Goal: Task Accomplishment & Management: Use online tool/utility

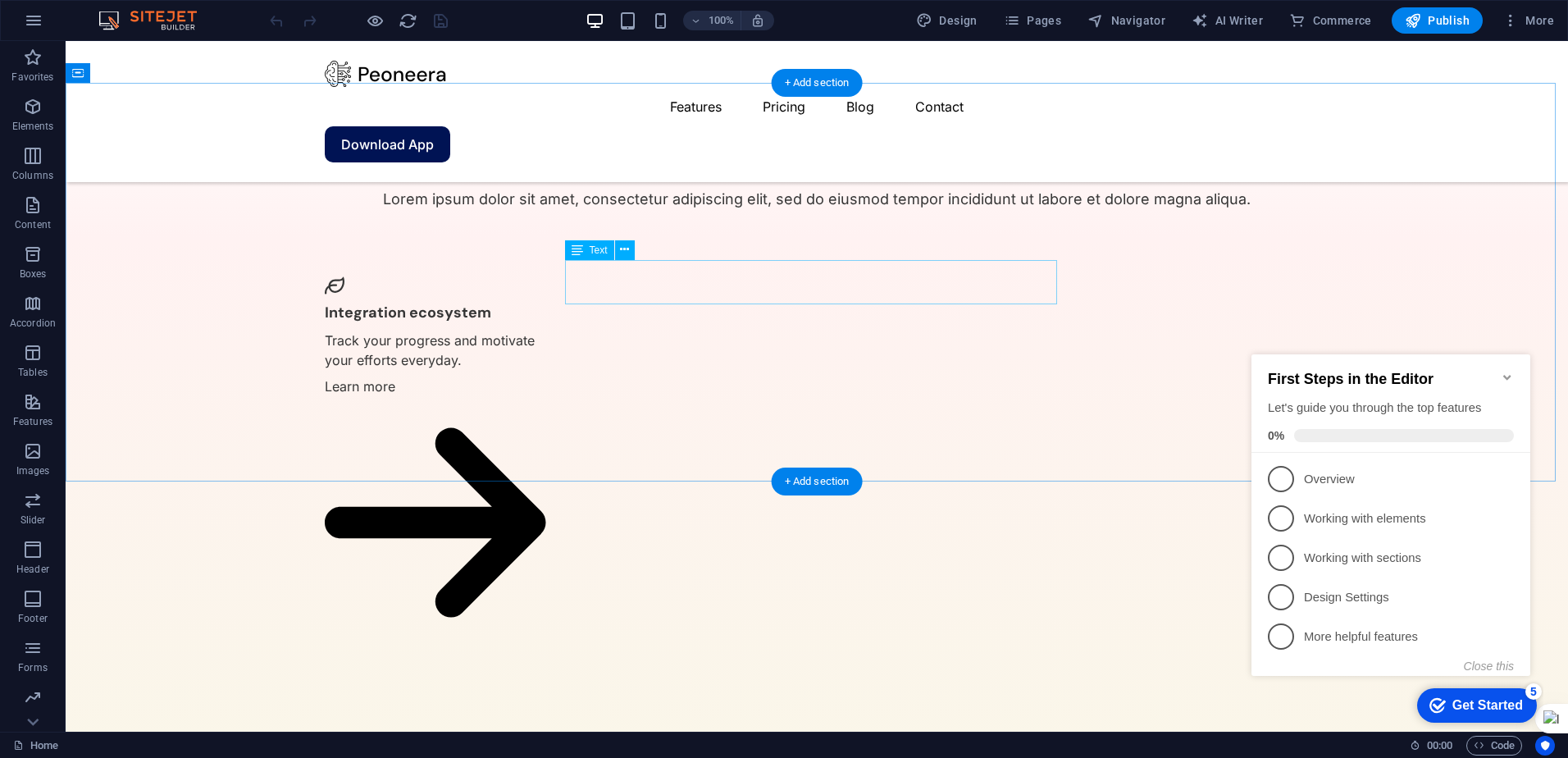
scroll to position [3588, 0]
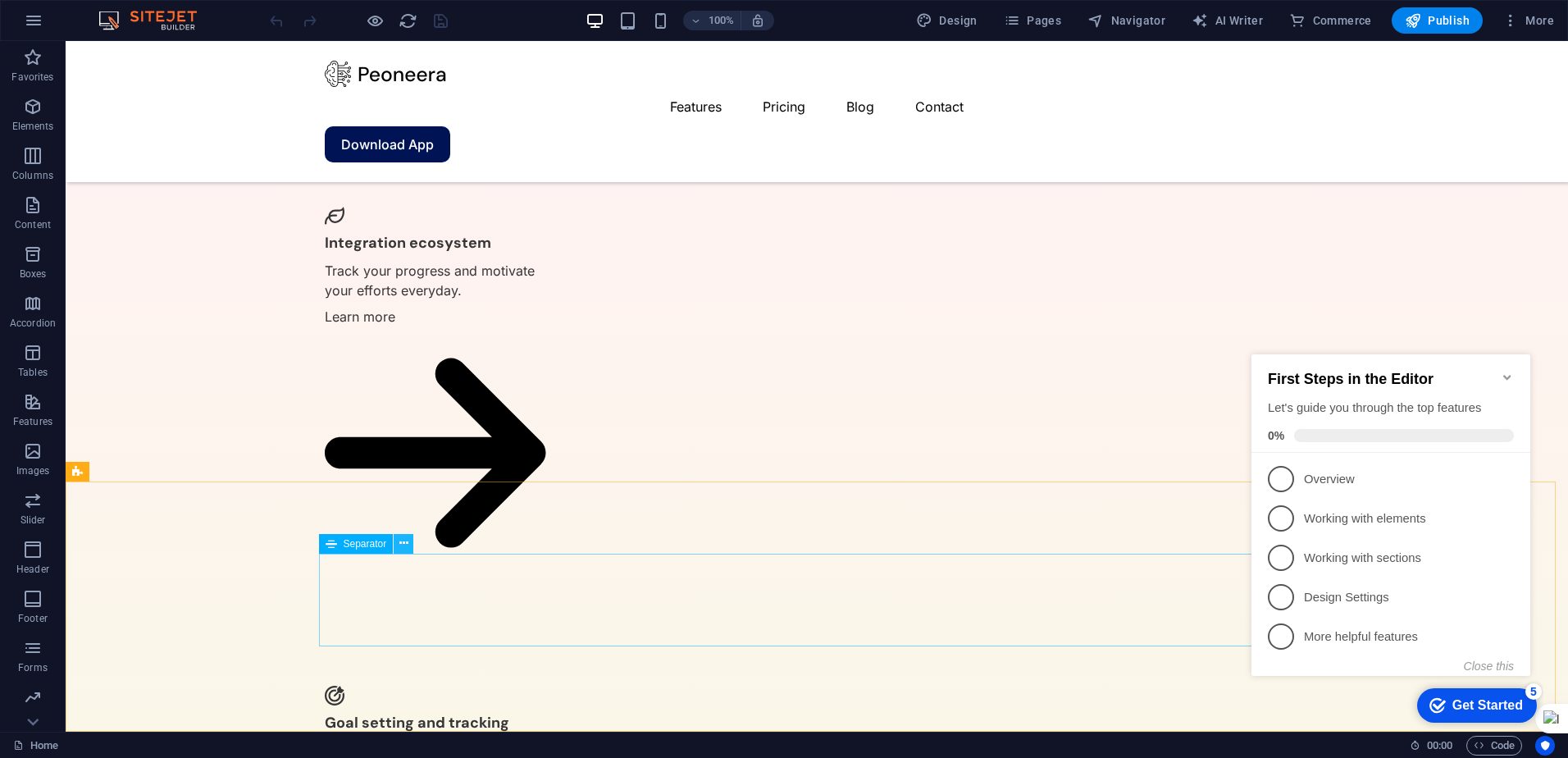
click at [404, 545] on icon at bounding box center [404, 544] width 9 height 18
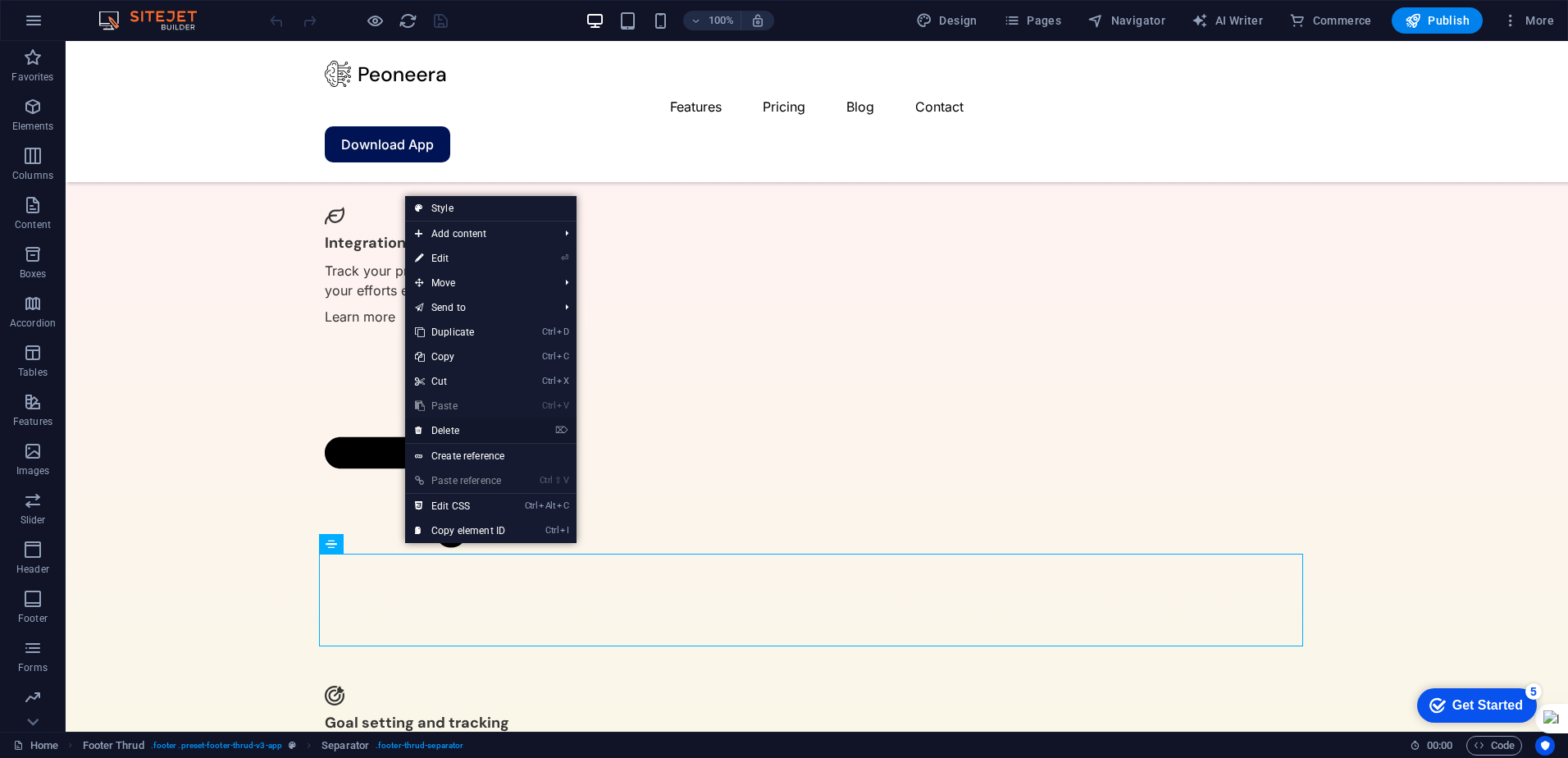
click at [464, 432] on link "⌦ Delete" at bounding box center [460, 431] width 109 height 25
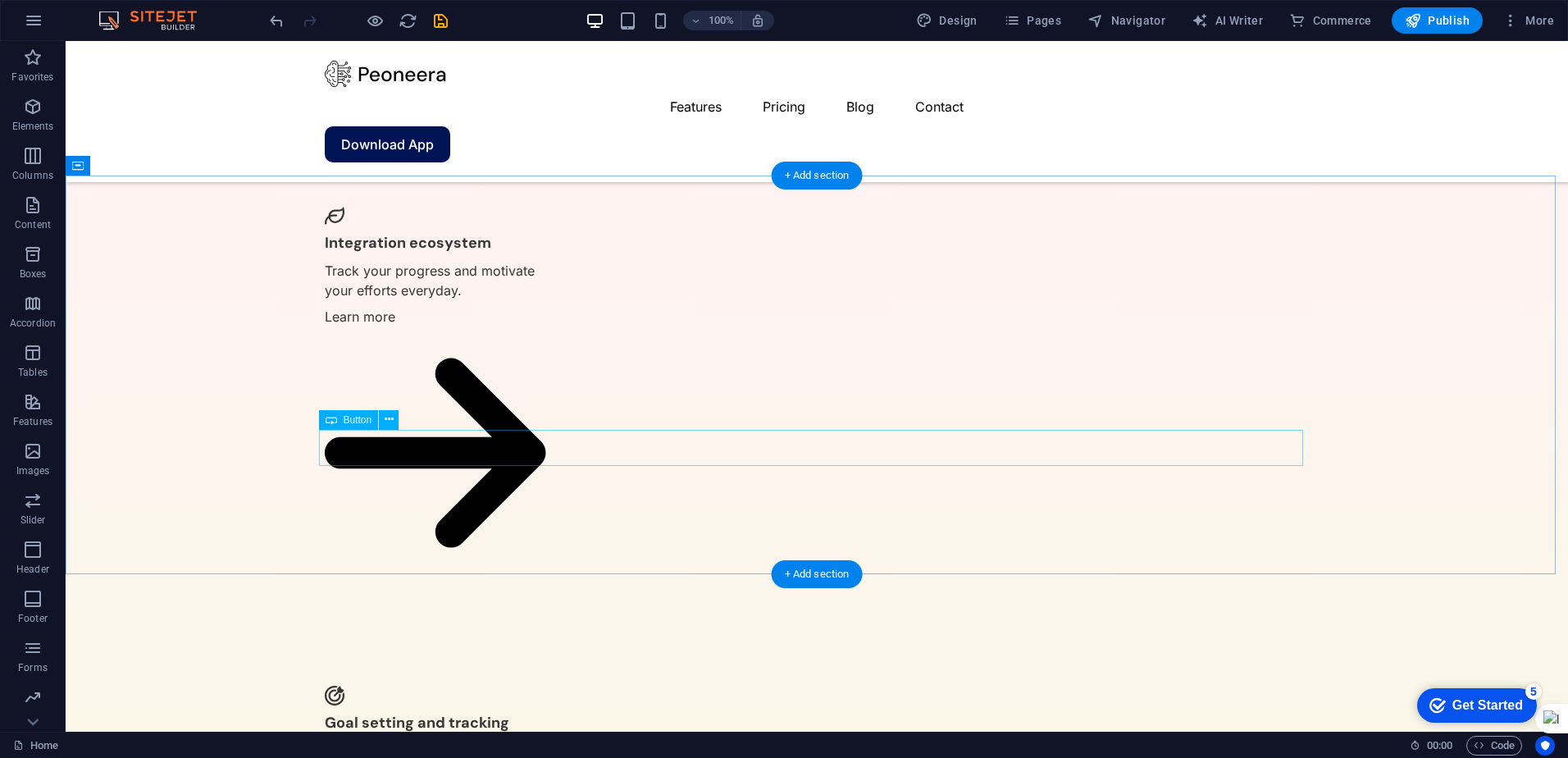
scroll to position [3496, 0]
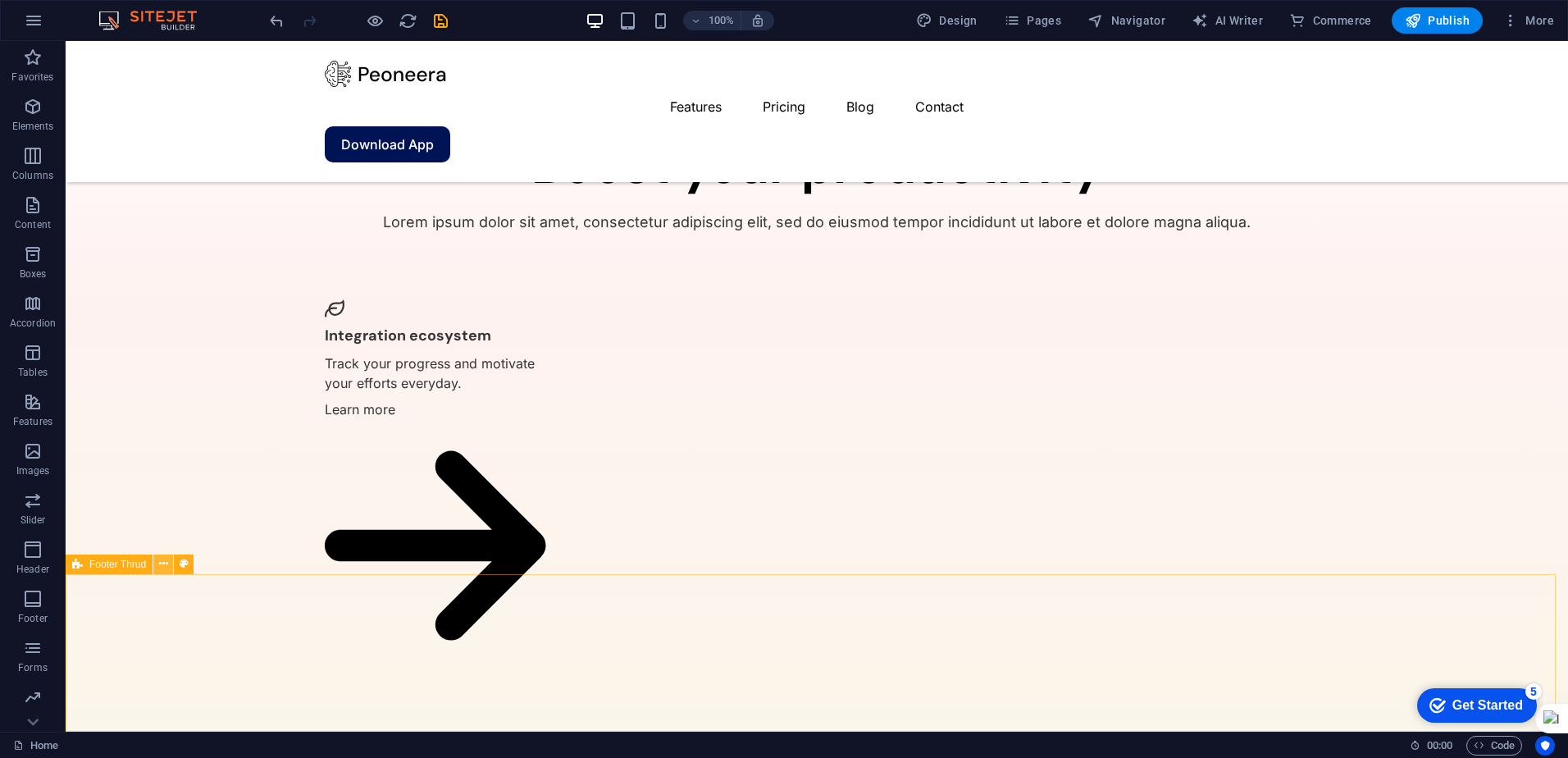
click at [161, 570] on icon at bounding box center [164, 564] width 9 height 18
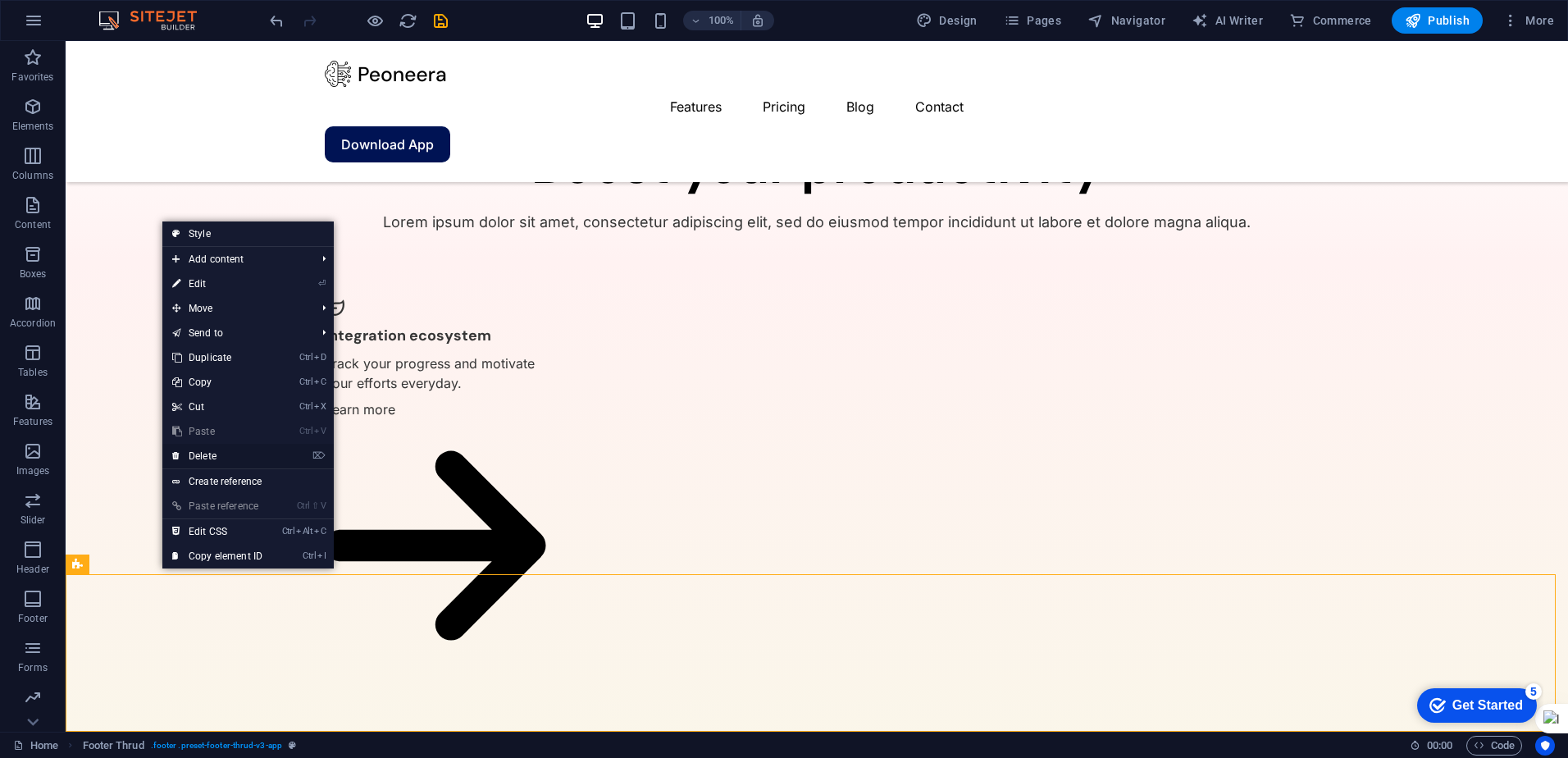
click at [224, 456] on link "⌦ Delete" at bounding box center [216, 457] width 109 height 25
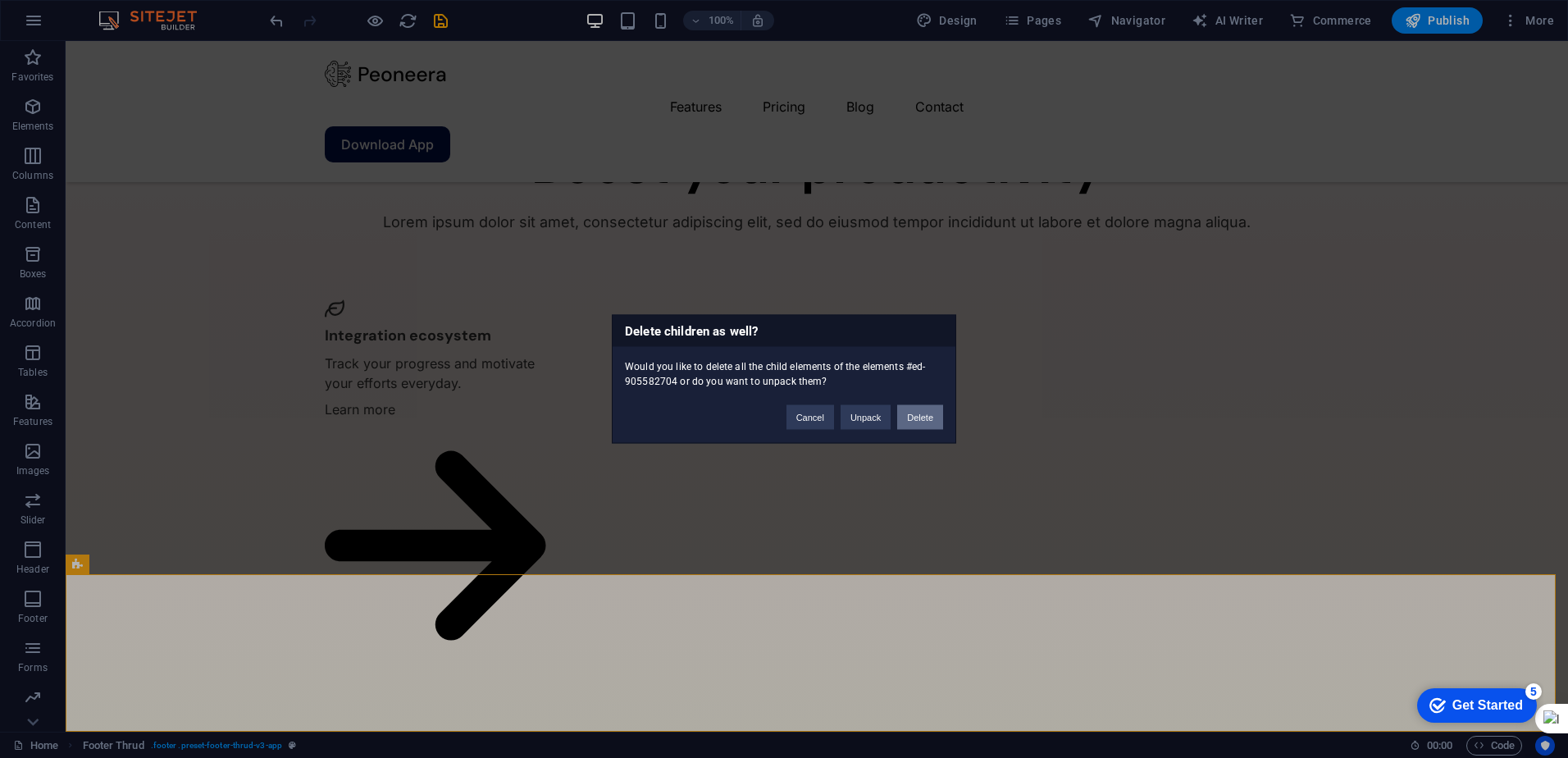
click at [779, 416] on button "Delete" at bounding box center [920, 418] width 46 height 25
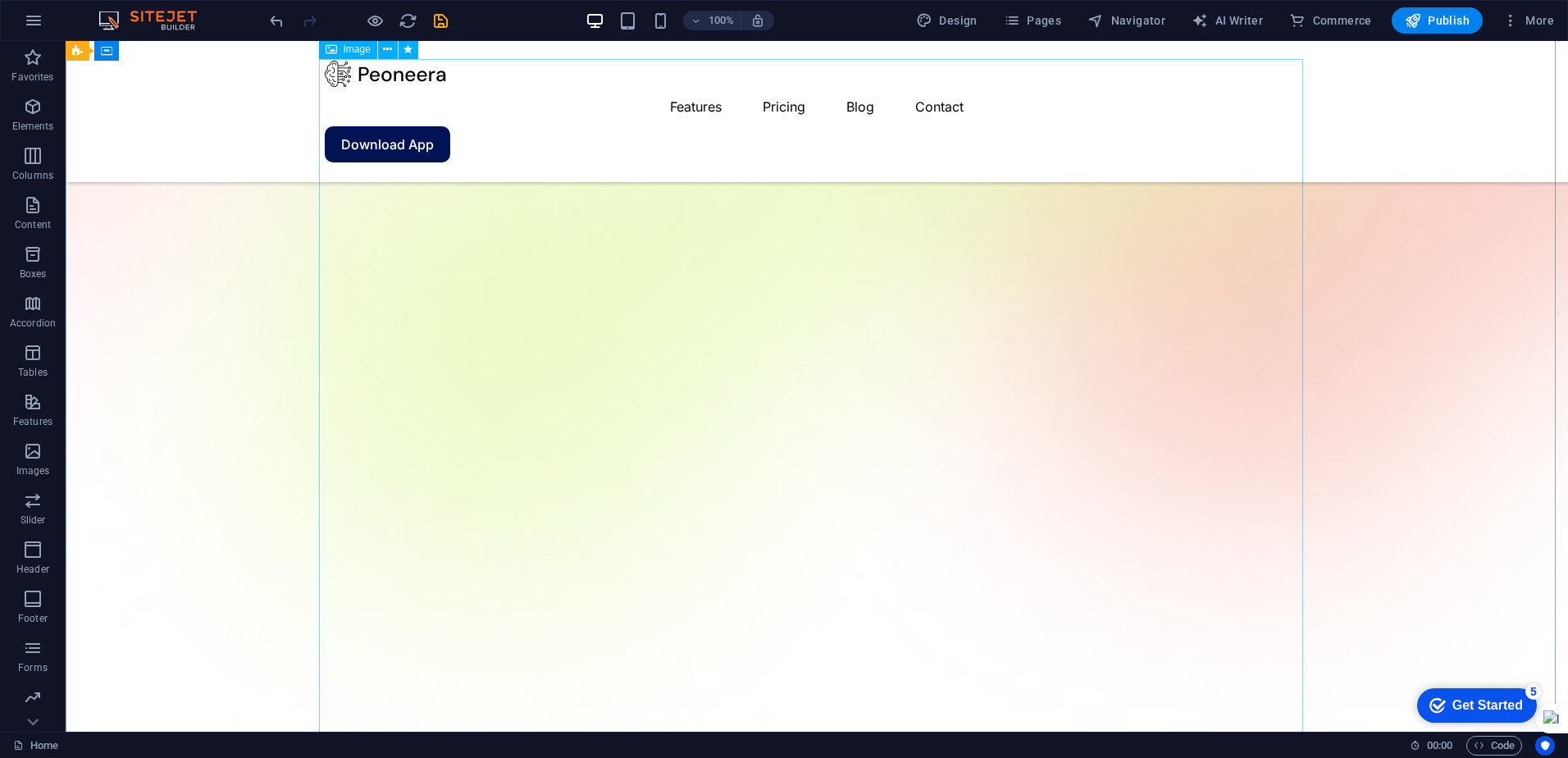
scroll to position [0, 0]
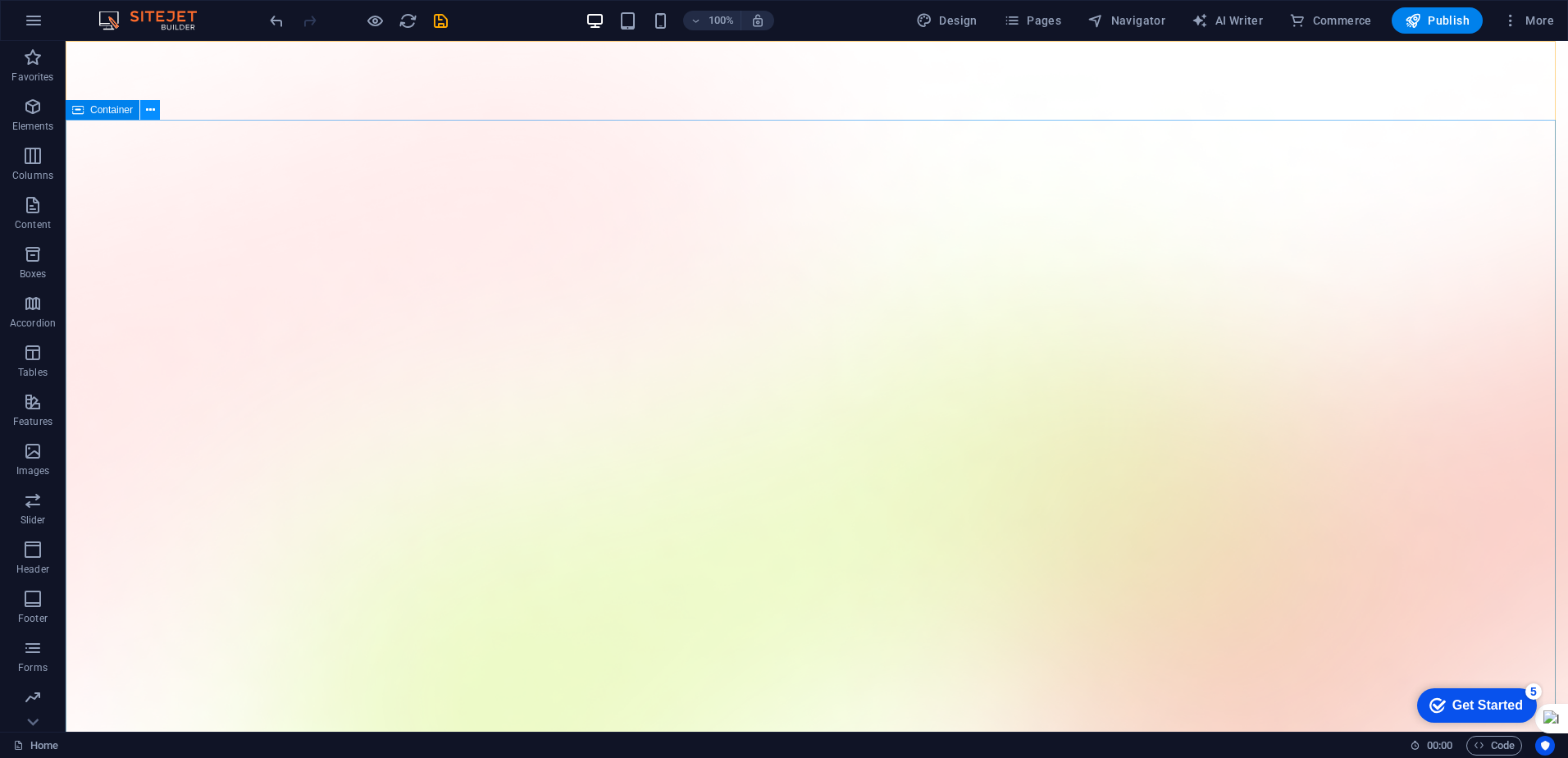
click at [152, 116] on icon at bounding box center [151, 110] width 9 height 18
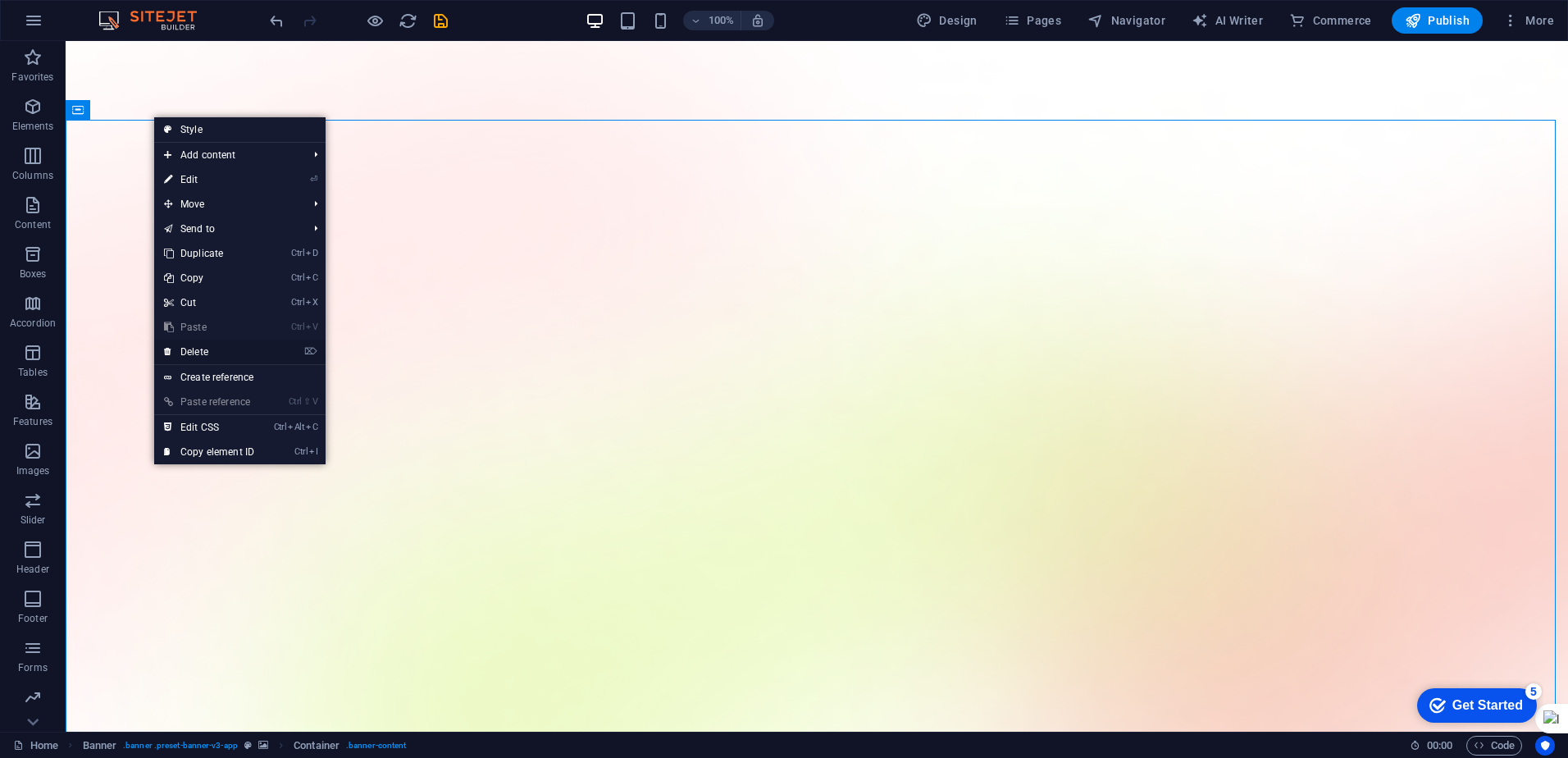
click at [221, 349] on link "⌦ Delete" at bounding box center [208, 352] width 109 height 25
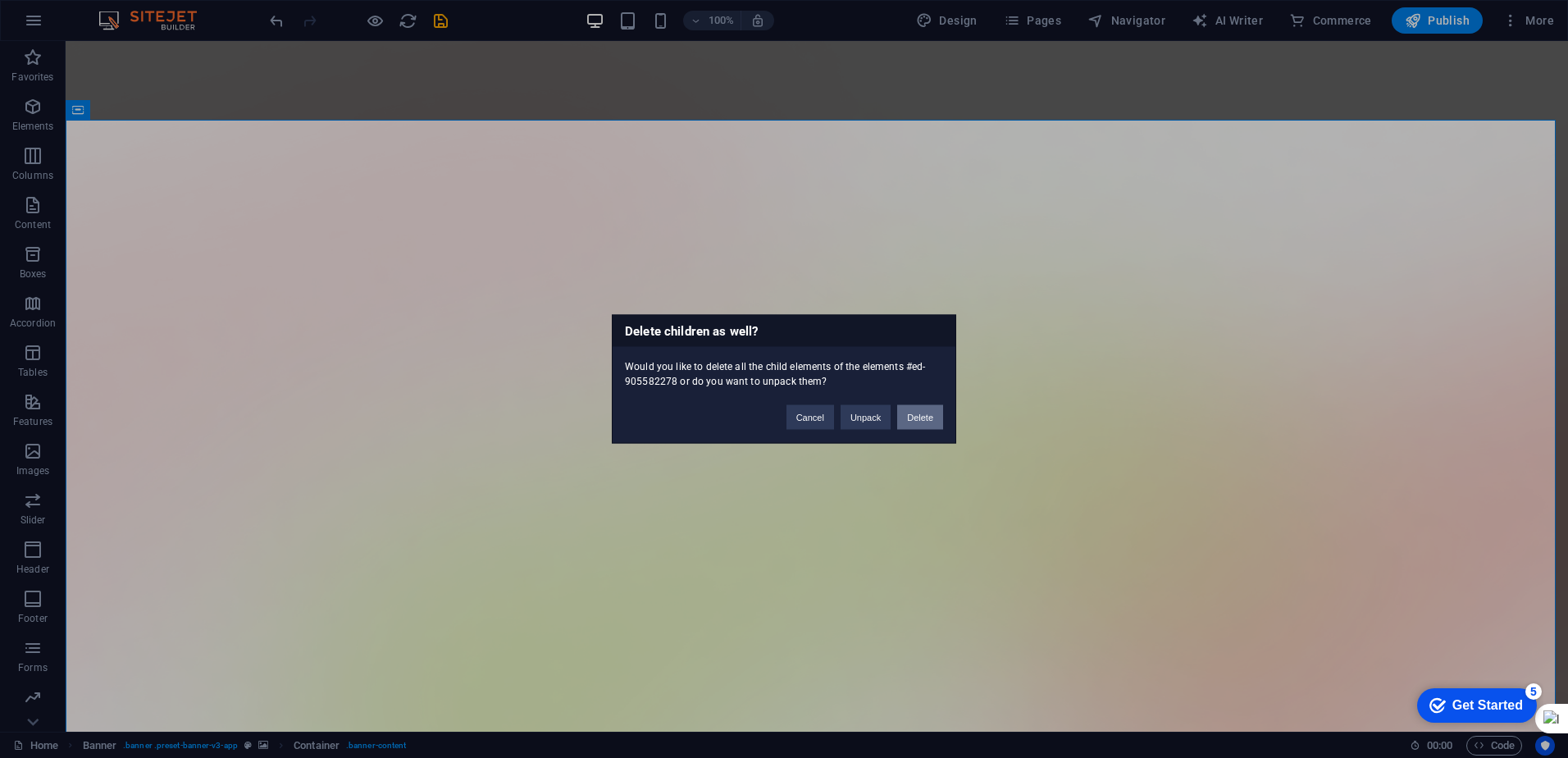
click at [779, 418] on button "Delete" at bounding box center [920, 418] width 46 height 25
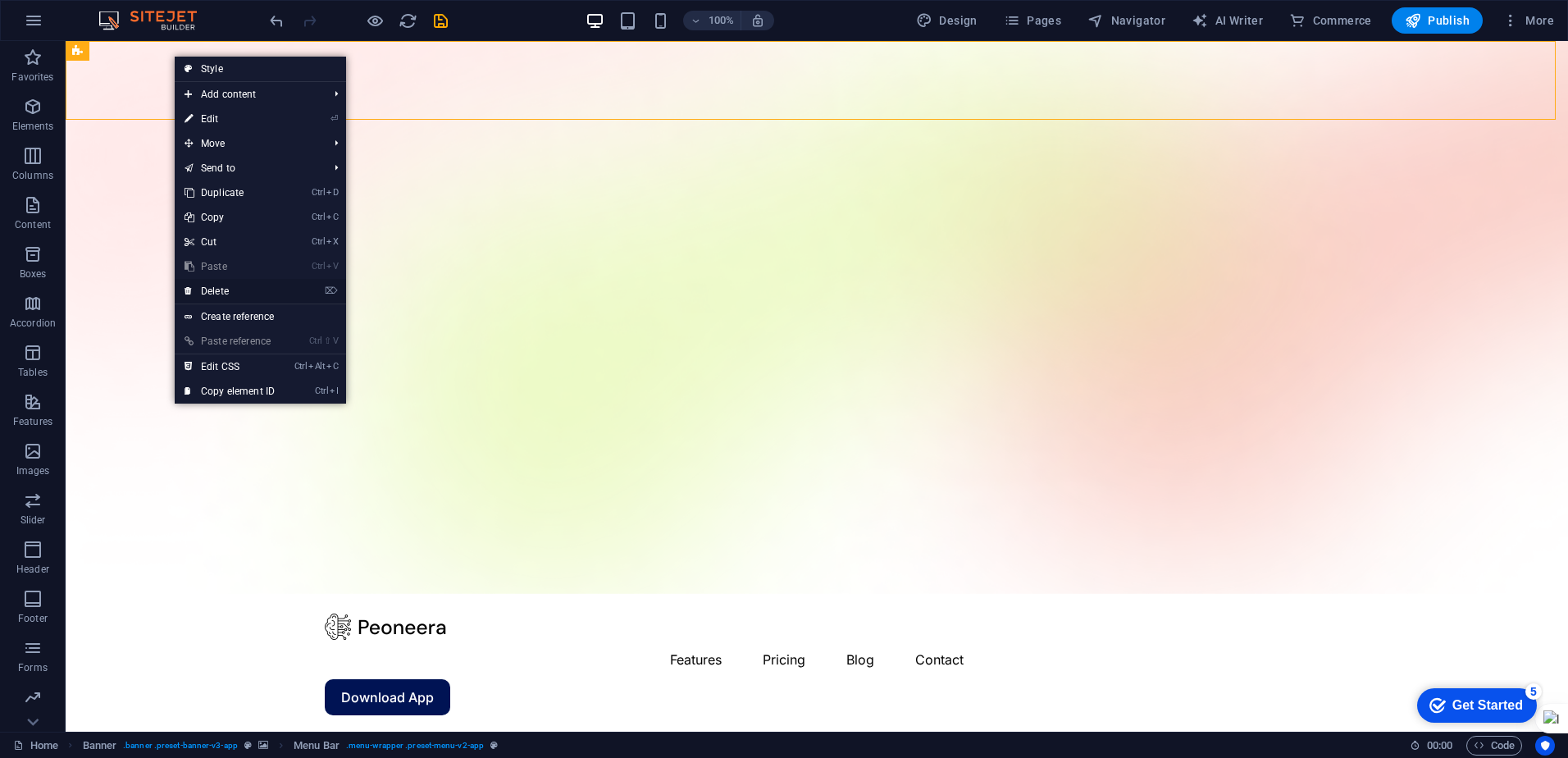
click at [238, 291] on link "⌦ Delete" at bounding box center [229, 291] width 109 height 25
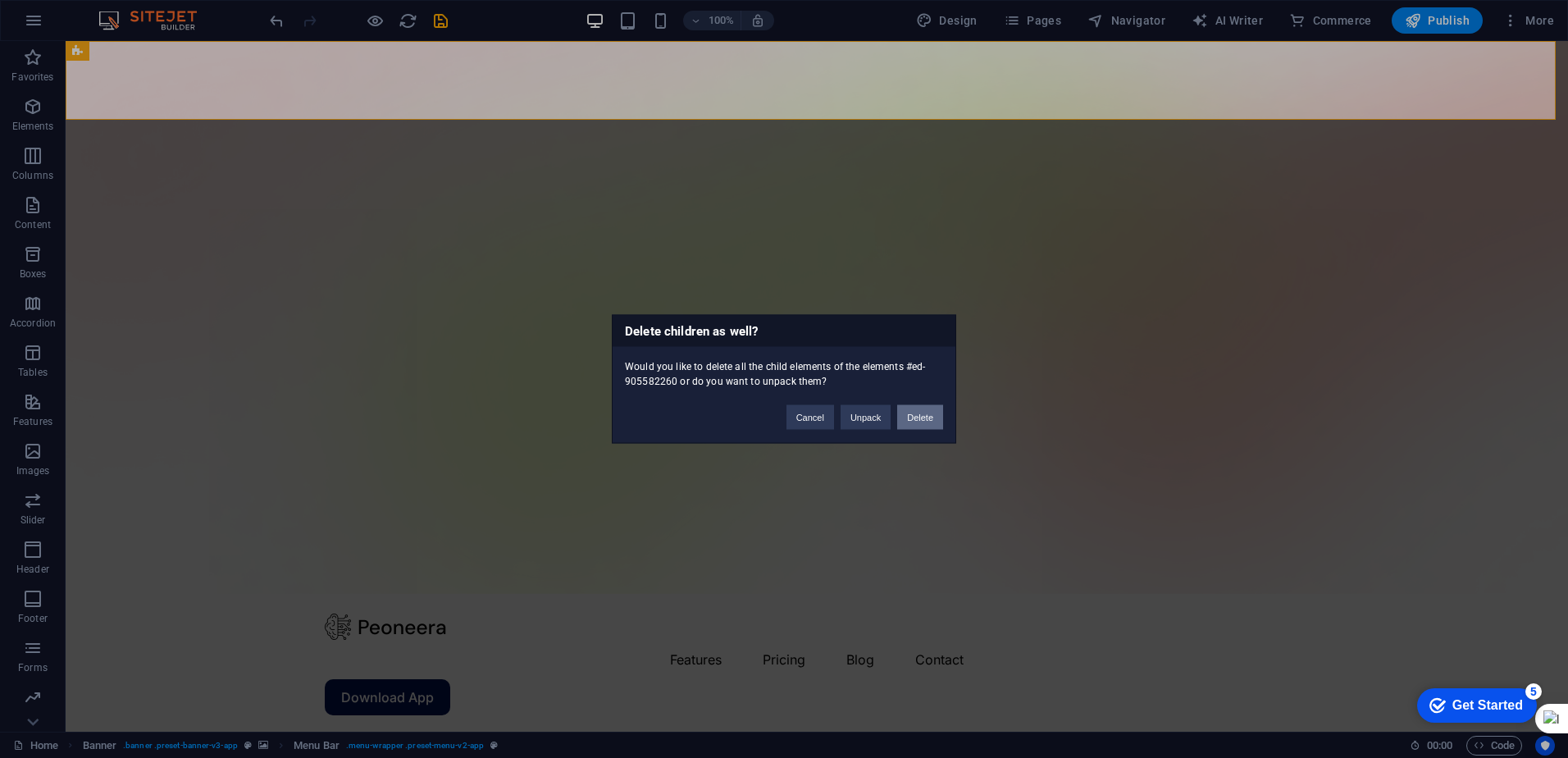
click at [779, 415] on button "Delete" at bounding box center [920, 418] width 46 height 25
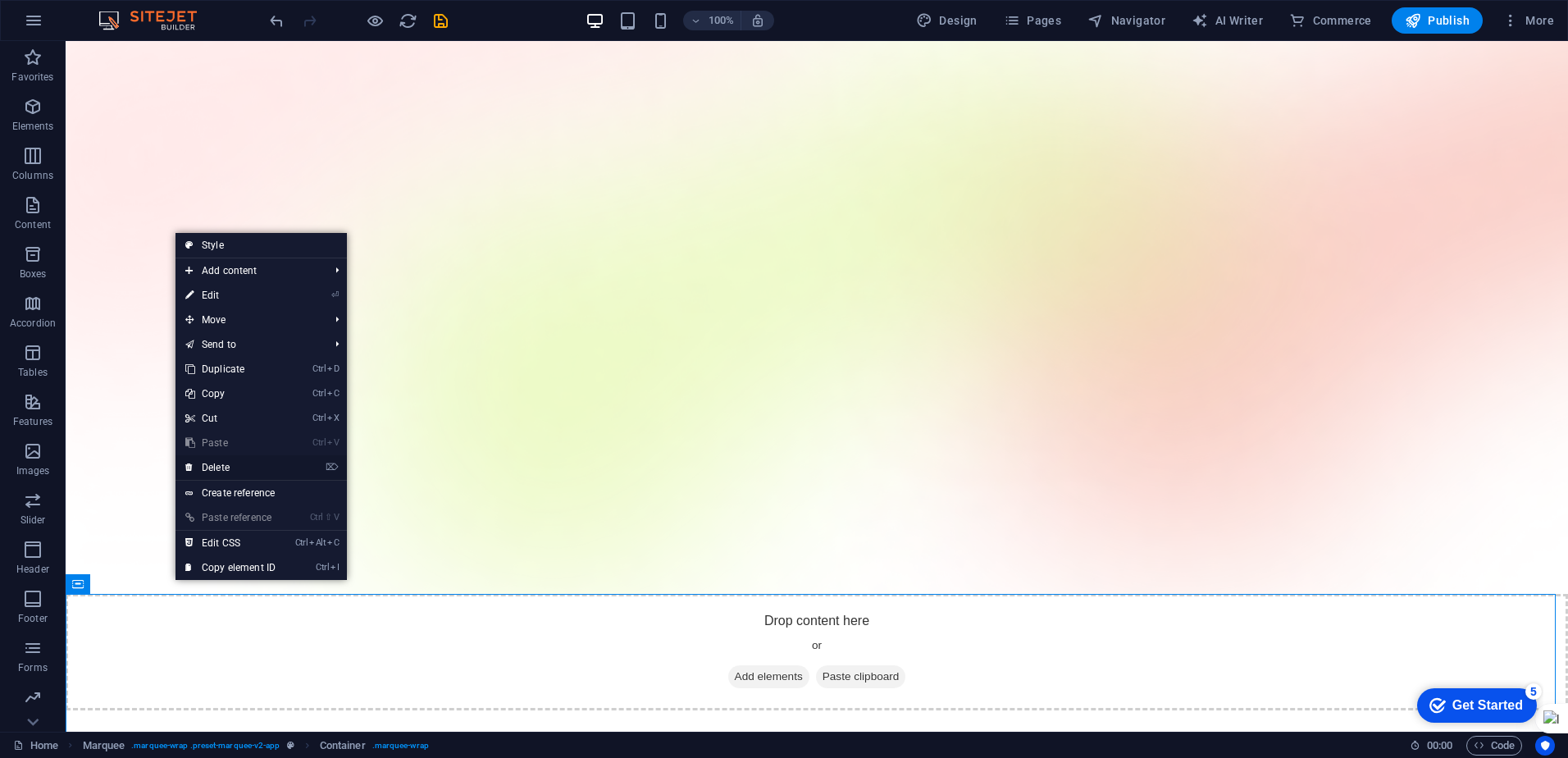
click at [239, 471] on link "⌦ Delete" at bounding box center [230, 468] width 109 height 25
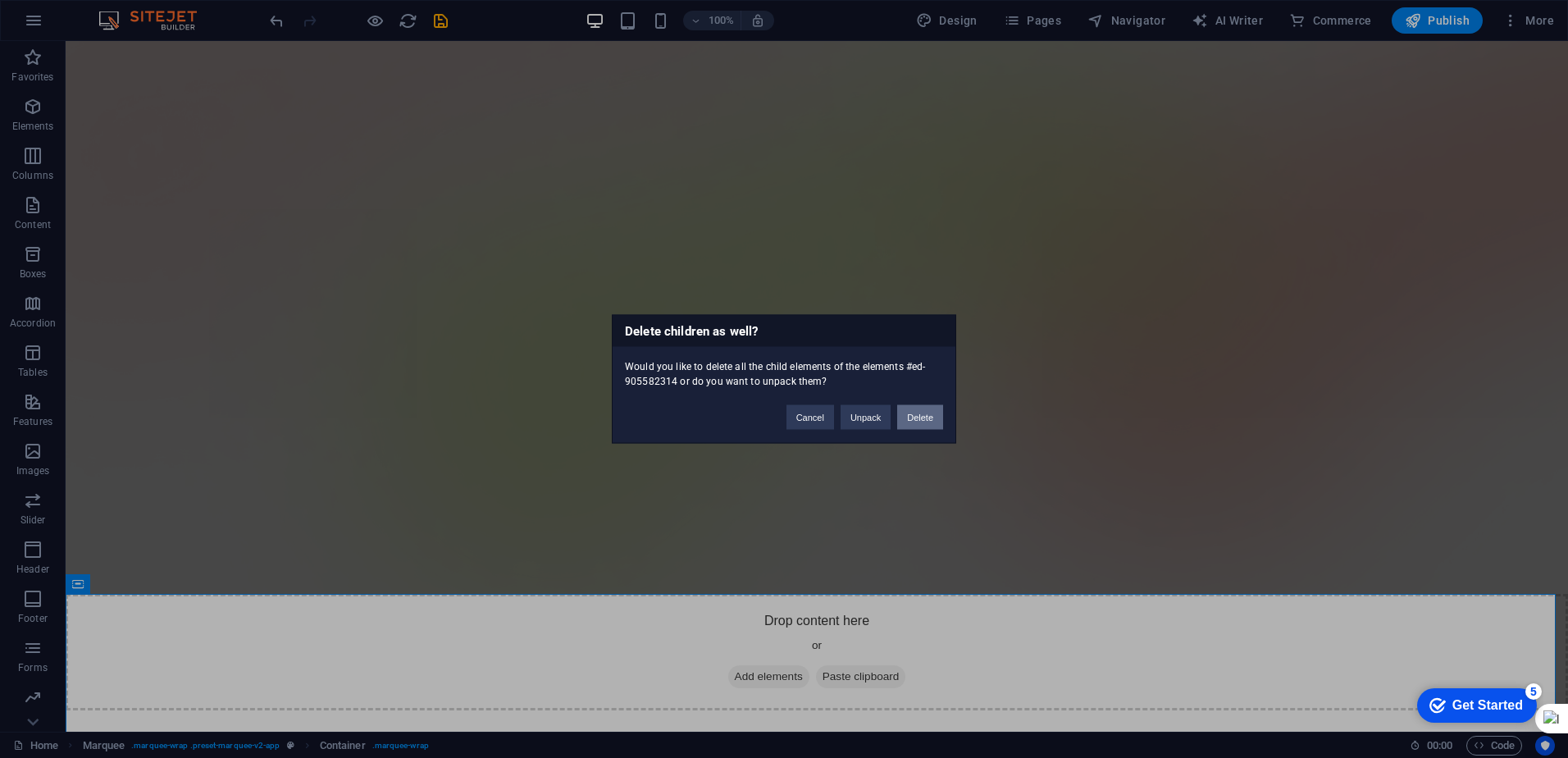
click at [779, 422] on button "Delete" at bounding box center [920, 418] width 46 height 25
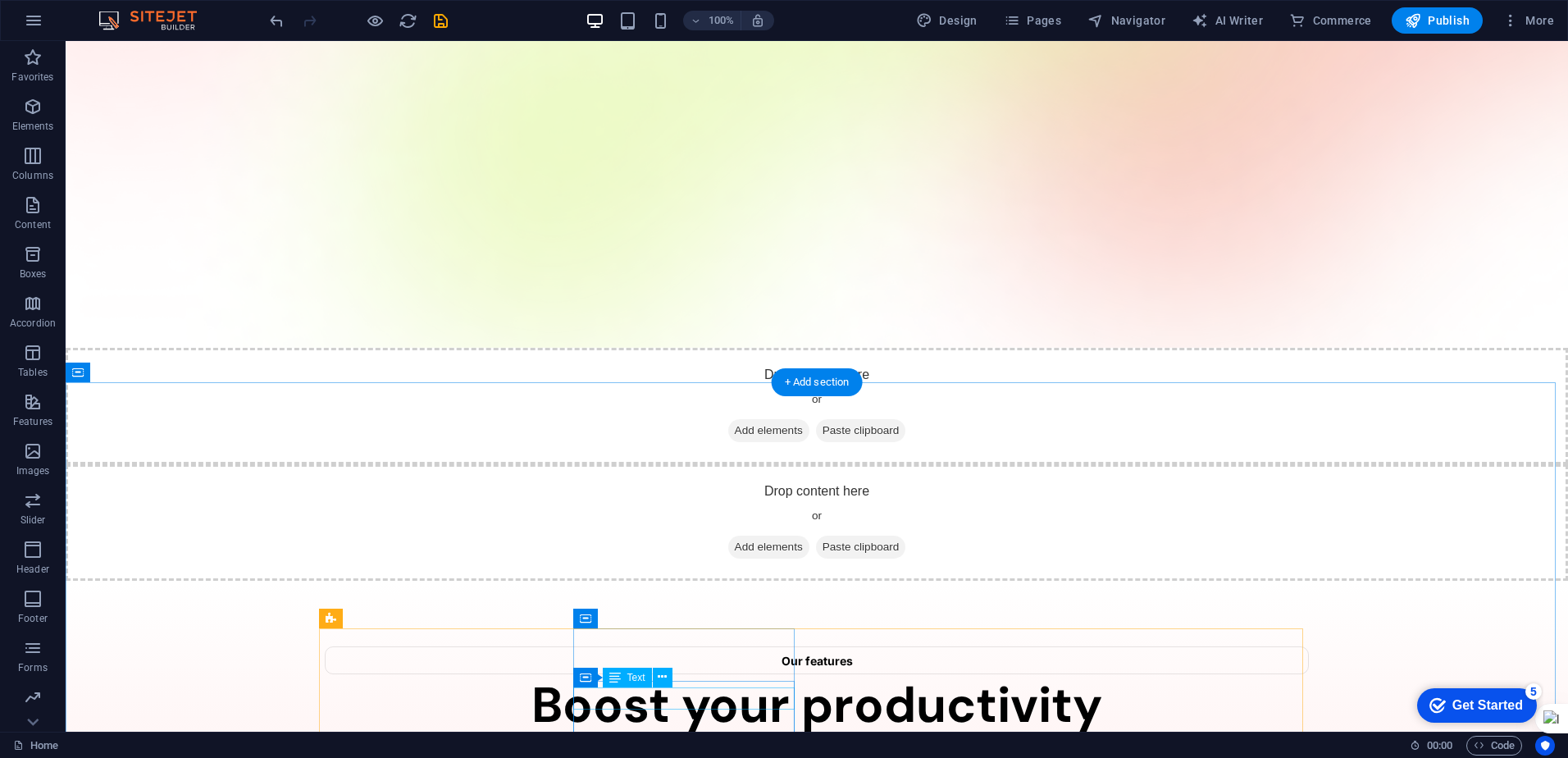
scroll to position [329, 0]
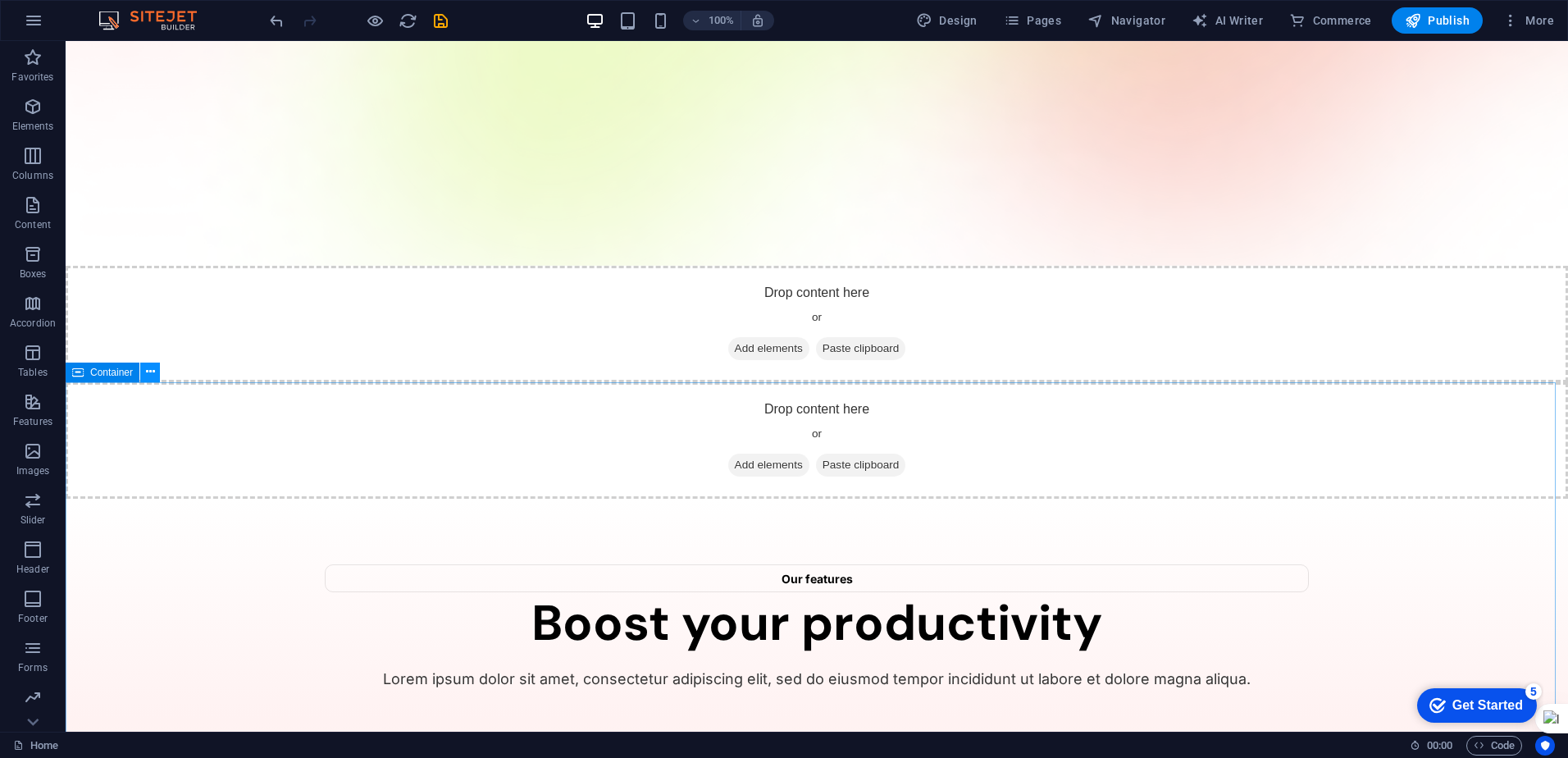
click at [152, 379] on icon at bounding box center [151, 372] width 9 height 18
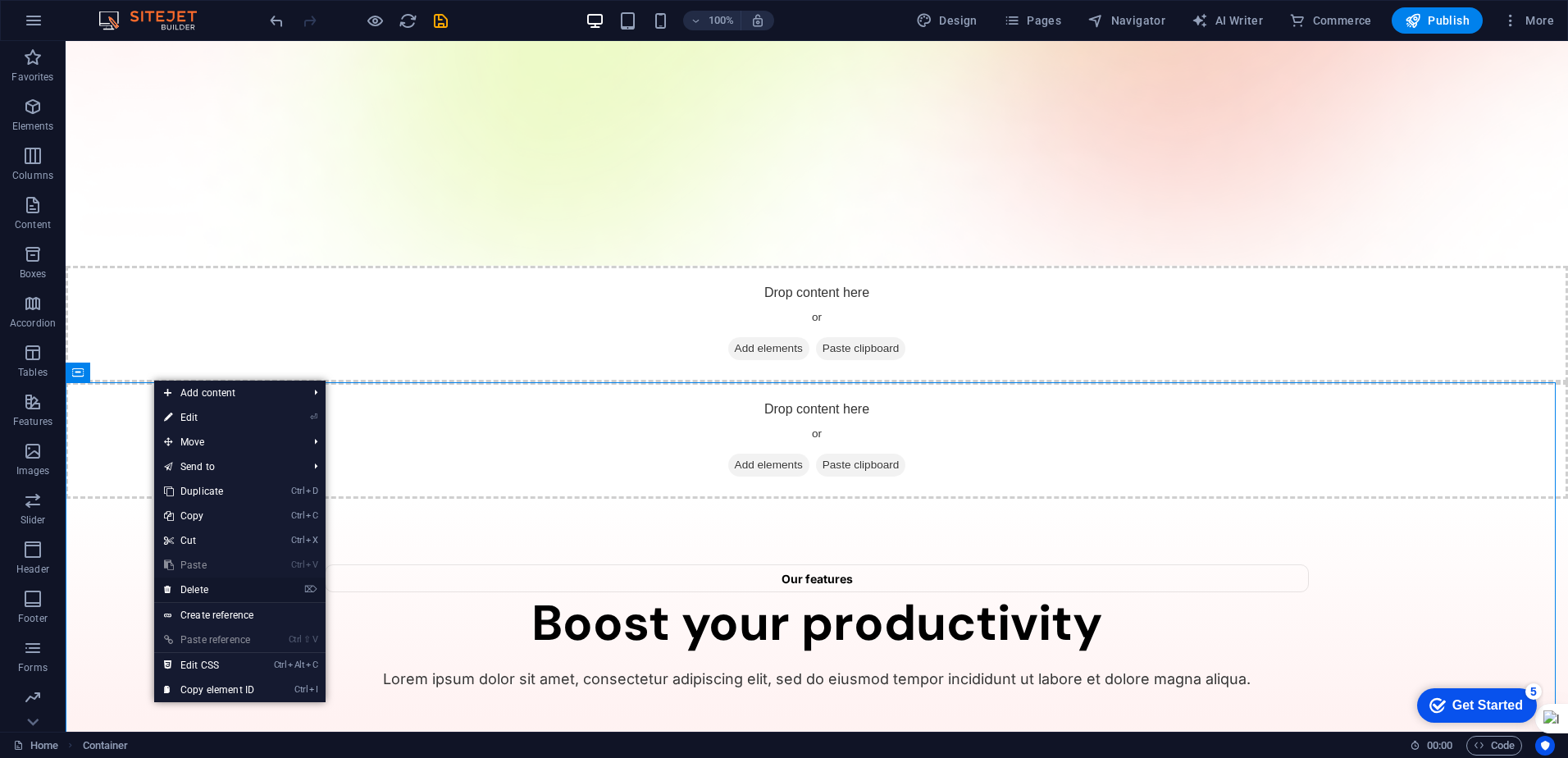
click at [210, 590] on link "⌦ Delete" at bounding box center [208, 590] width 109 height 25
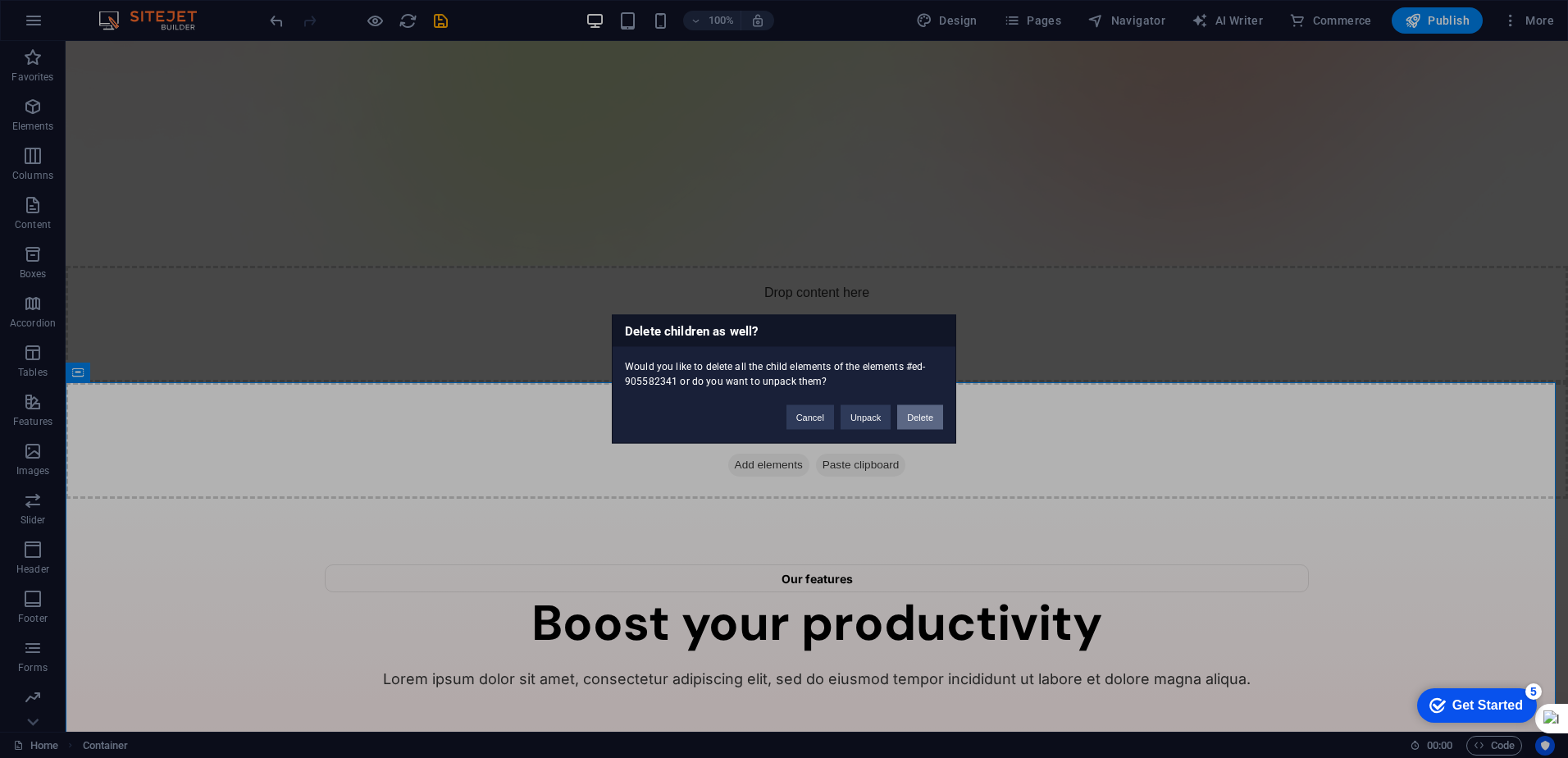
click at [779, 417] on button "Delete" at bounding box center [920, 418] width 46 height 25
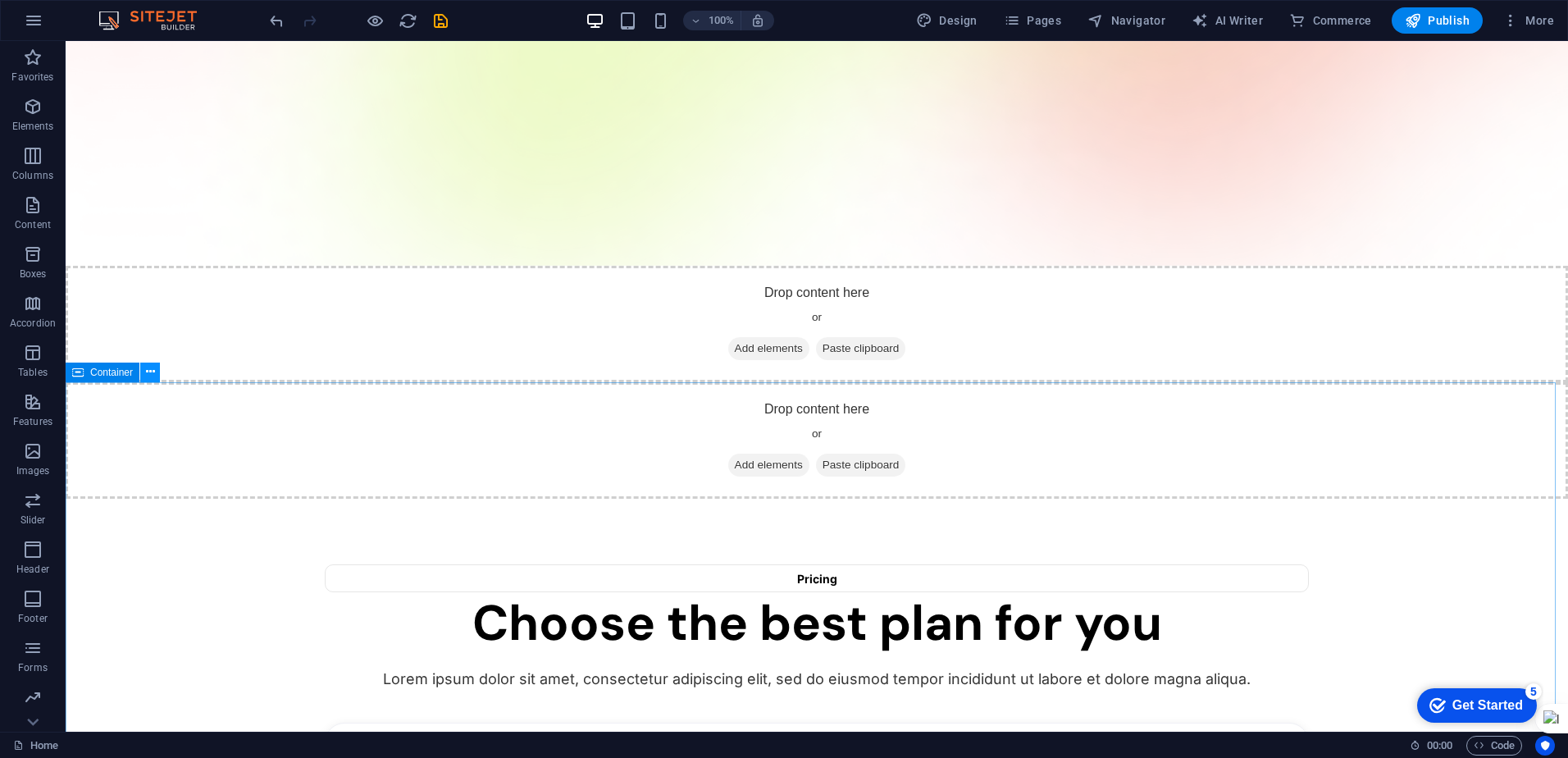
click at [152, 373] on icon at bounding box center [151, 372] width 9 height 18
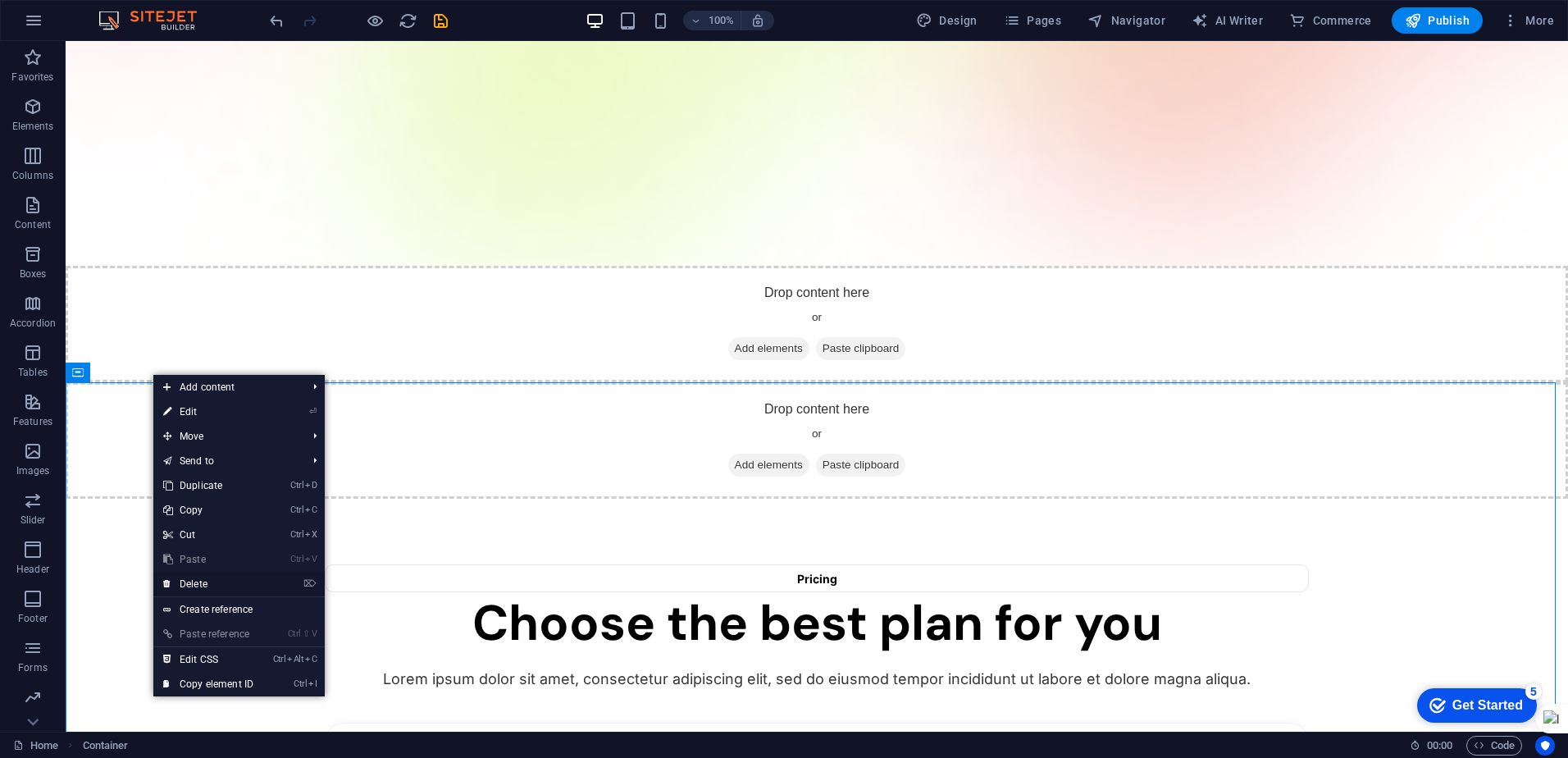
click at [212, 580] on link "⌦ Delete" at bounding box center [208, 584] width 109 height 25
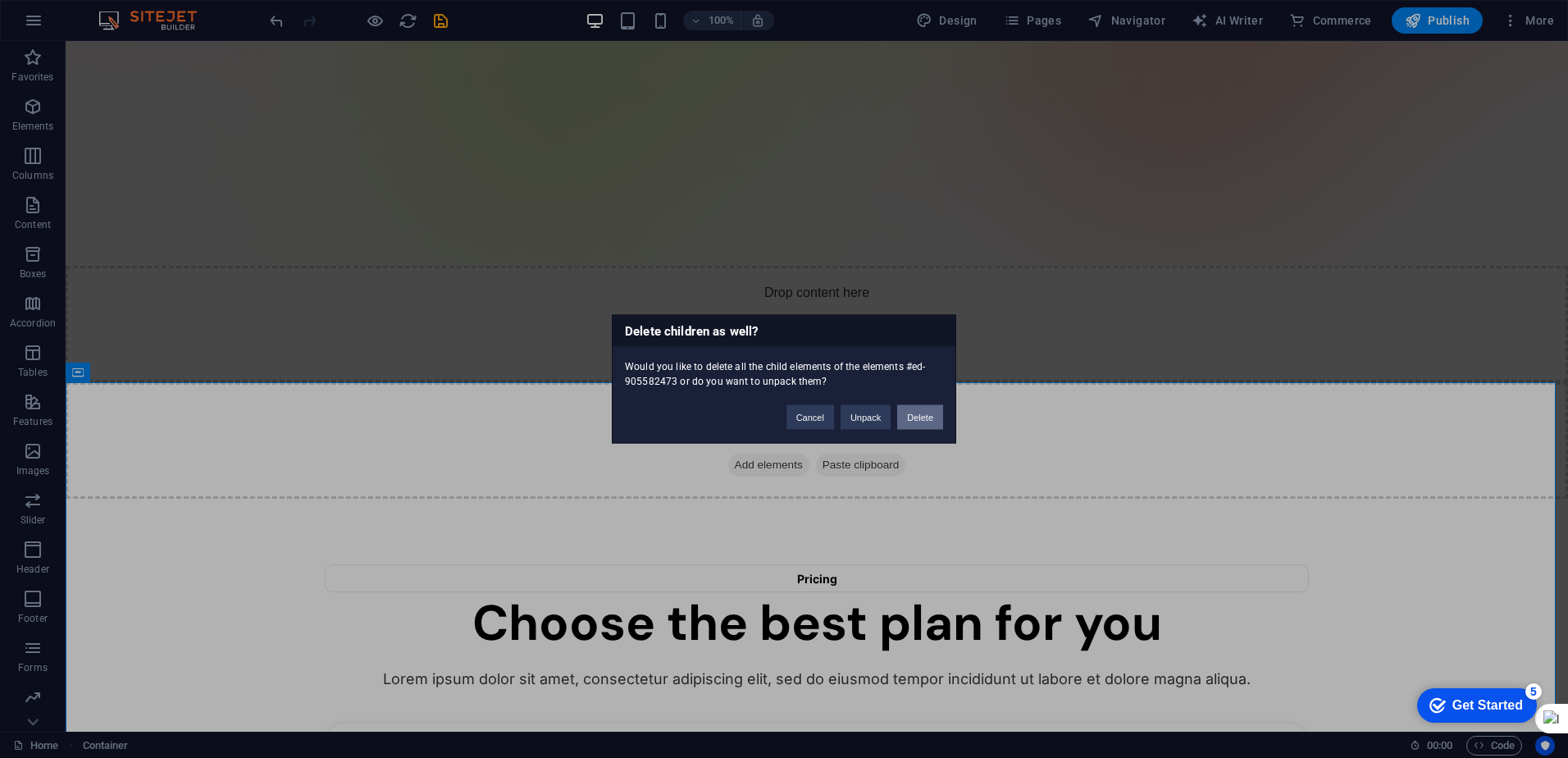
click at [779, 410] on button "Delete" at bounding box center [920, 418] width 46 height 25
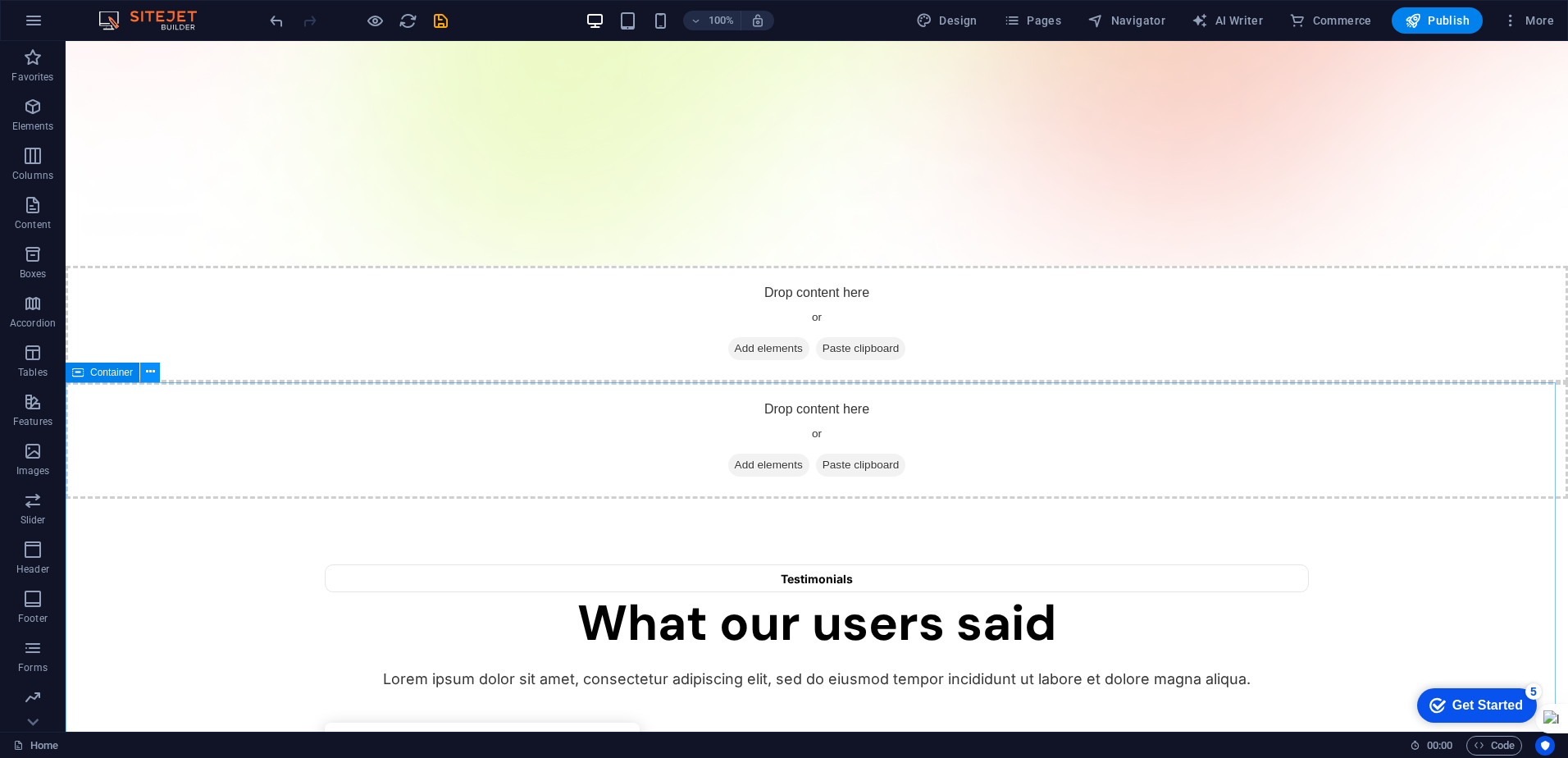
click at [151, 374] on icon at bounding box center [151, 372] width 9 height 18
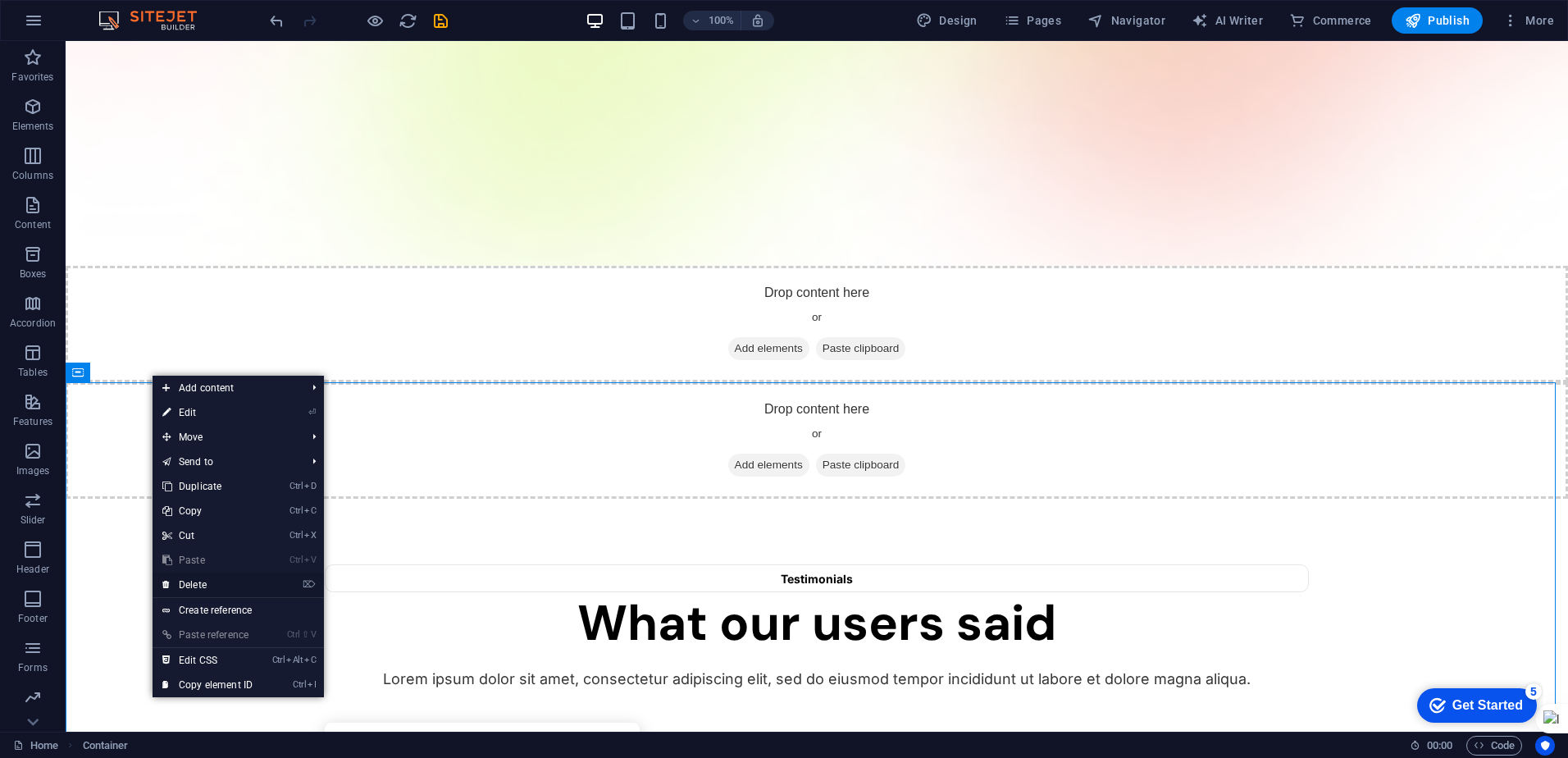
click at [199, 584] on link "⌦ Delete" at bounding box center [207, 585] width 109 height 25
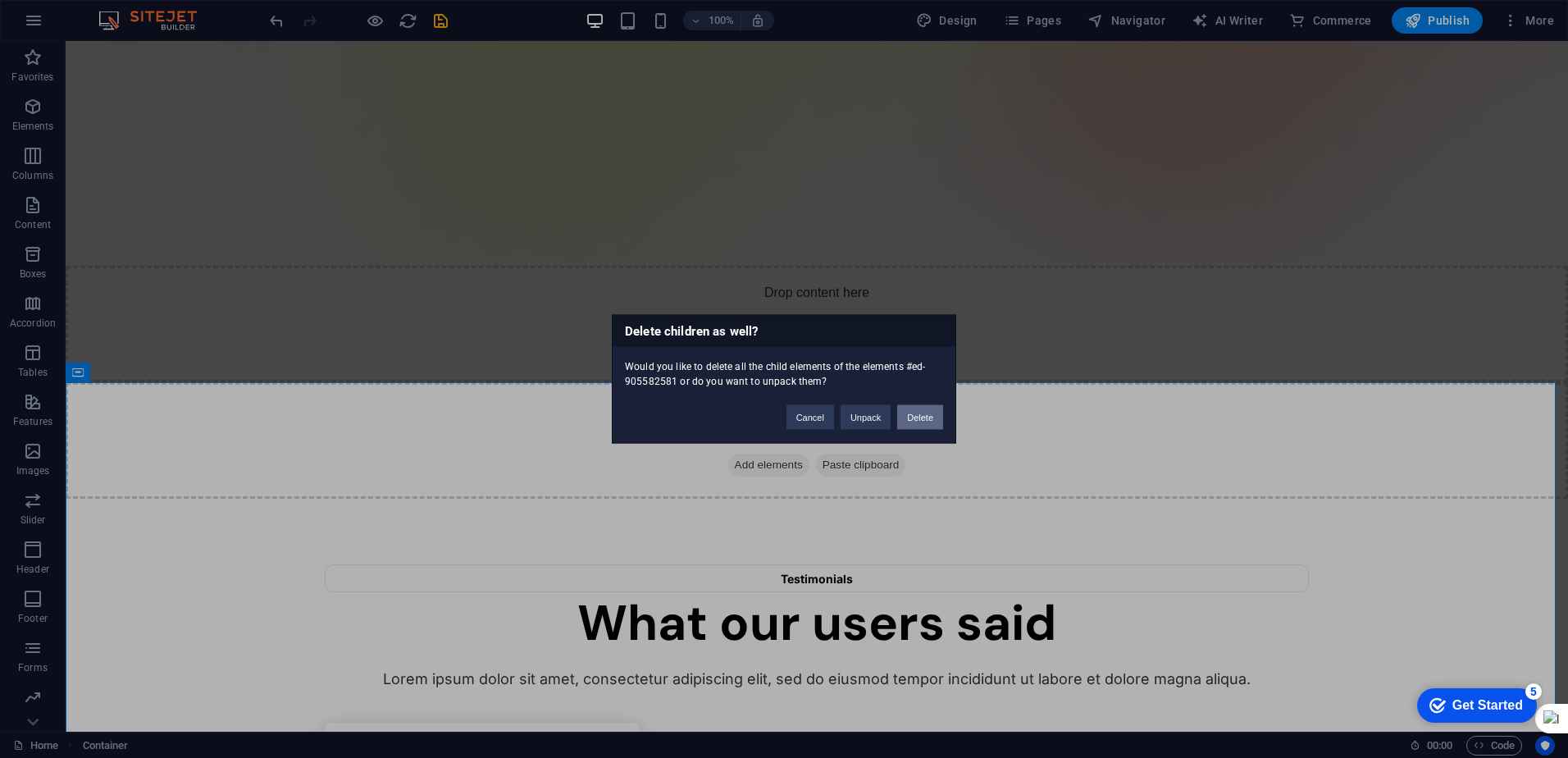
click at [779, 414] on button "Delete" at bounding box center [920, 418] width 46 height 25
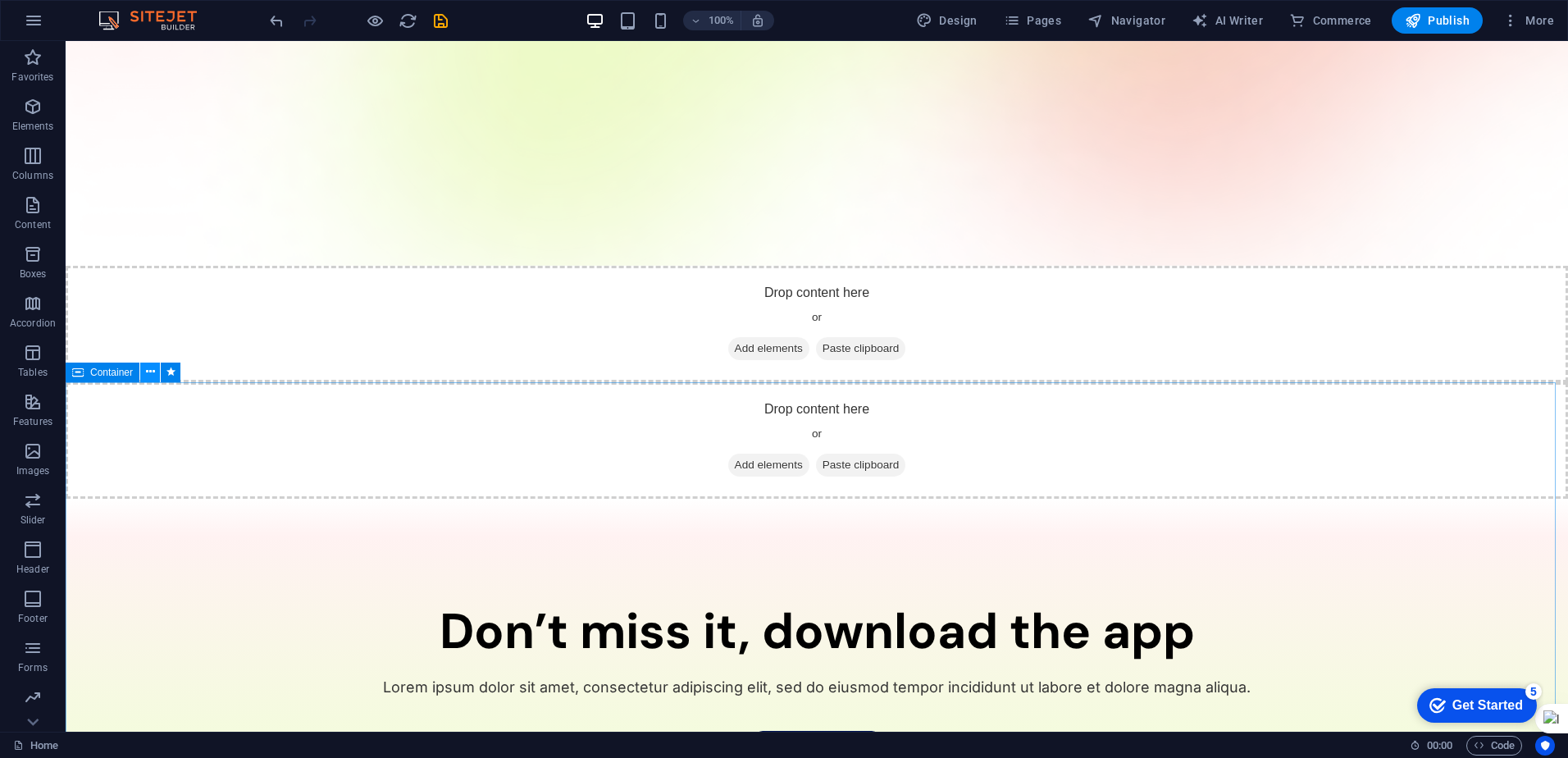
click at [157, 380] on button at bounding box center [150, 372] width 19 height 19
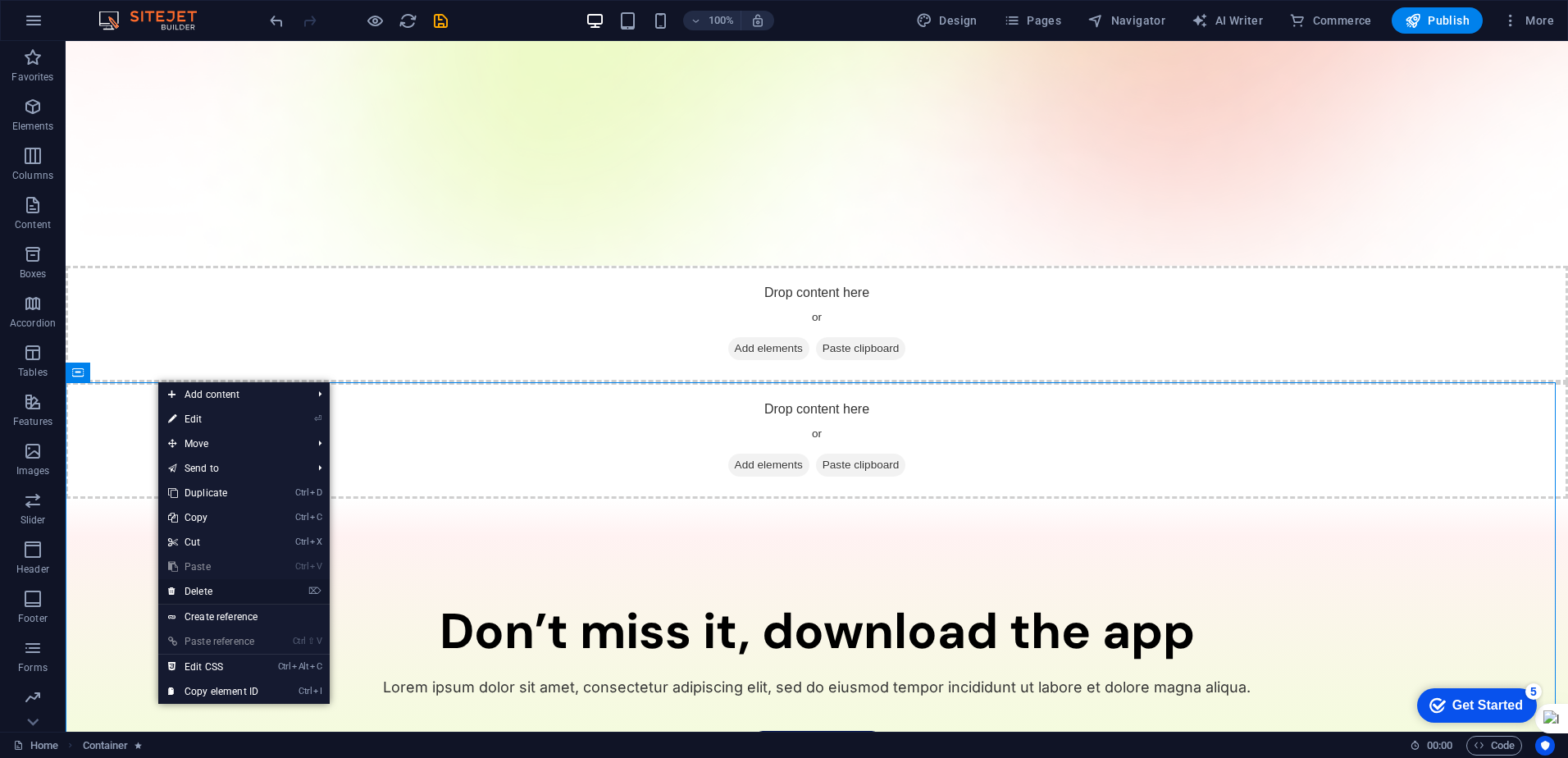
click at [211, 589] on link "⌦ Delete" at bounding box center [213, 592] width 109 height 25
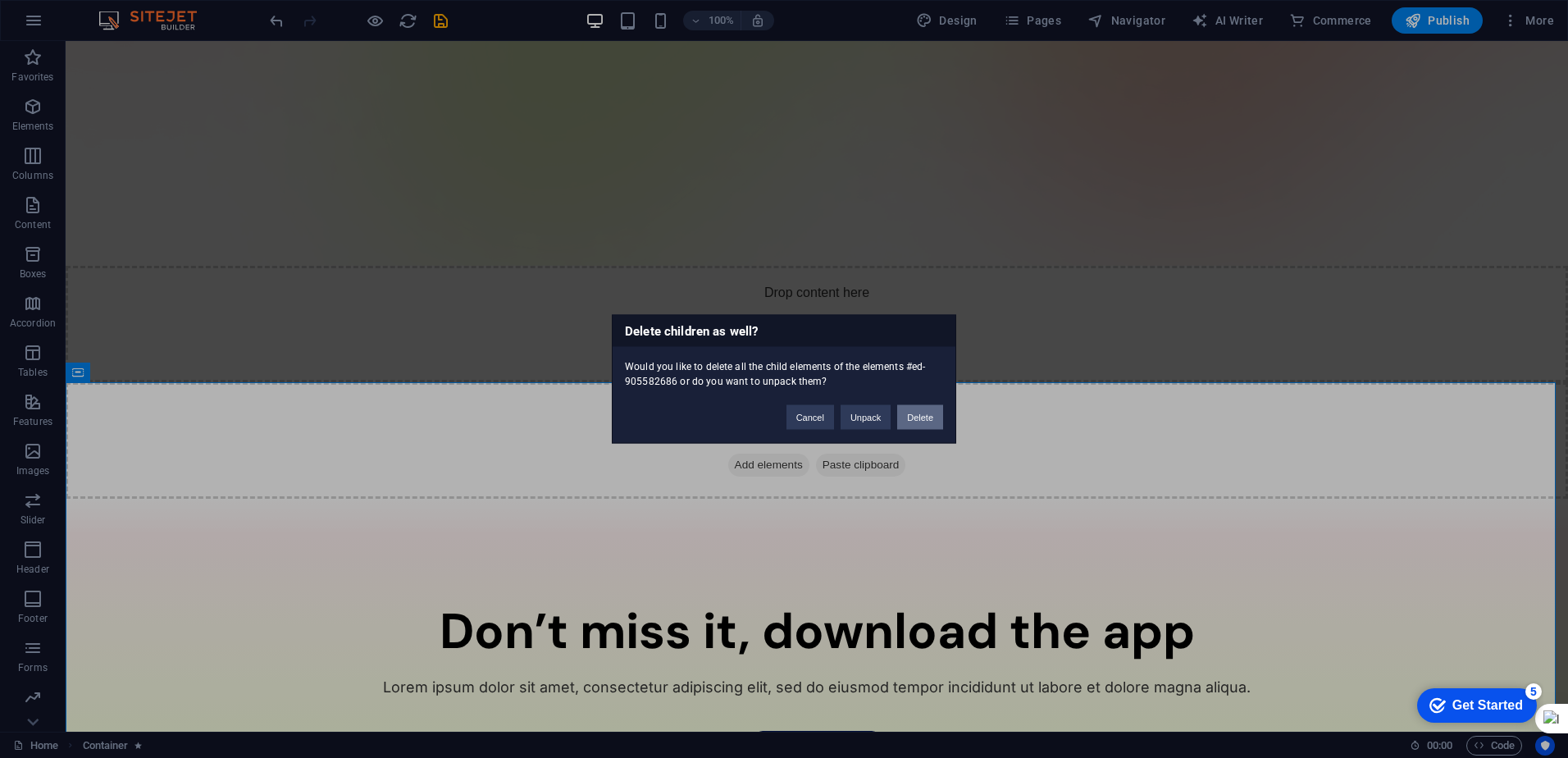
click at [779, 416] on button "Delete" at bounding box center [920, 418] width 46 height 25
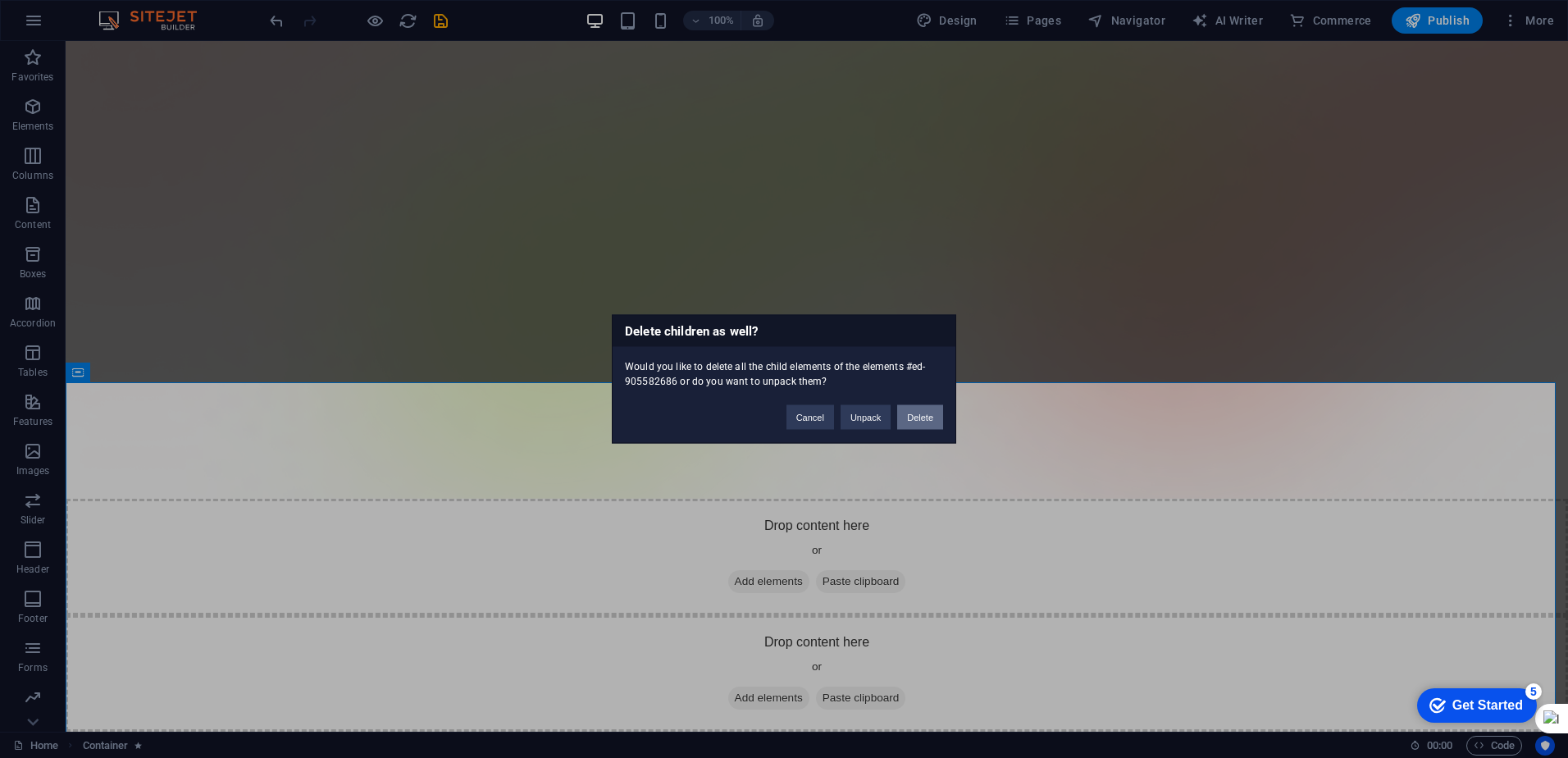
scroll to position [0, 0]
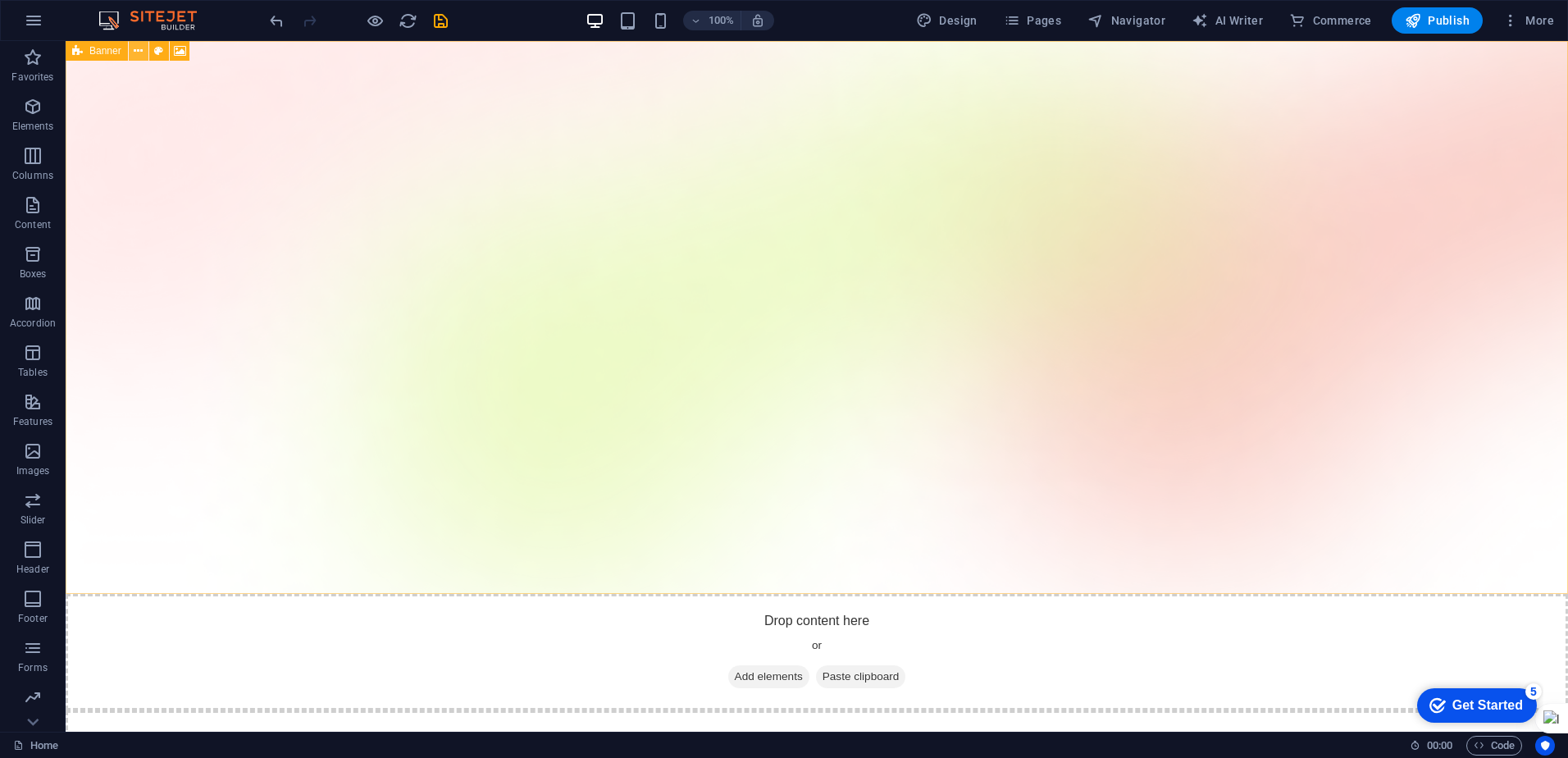
click at [140, 51] on icon at bounding box center [138, 52] width 9 height 18
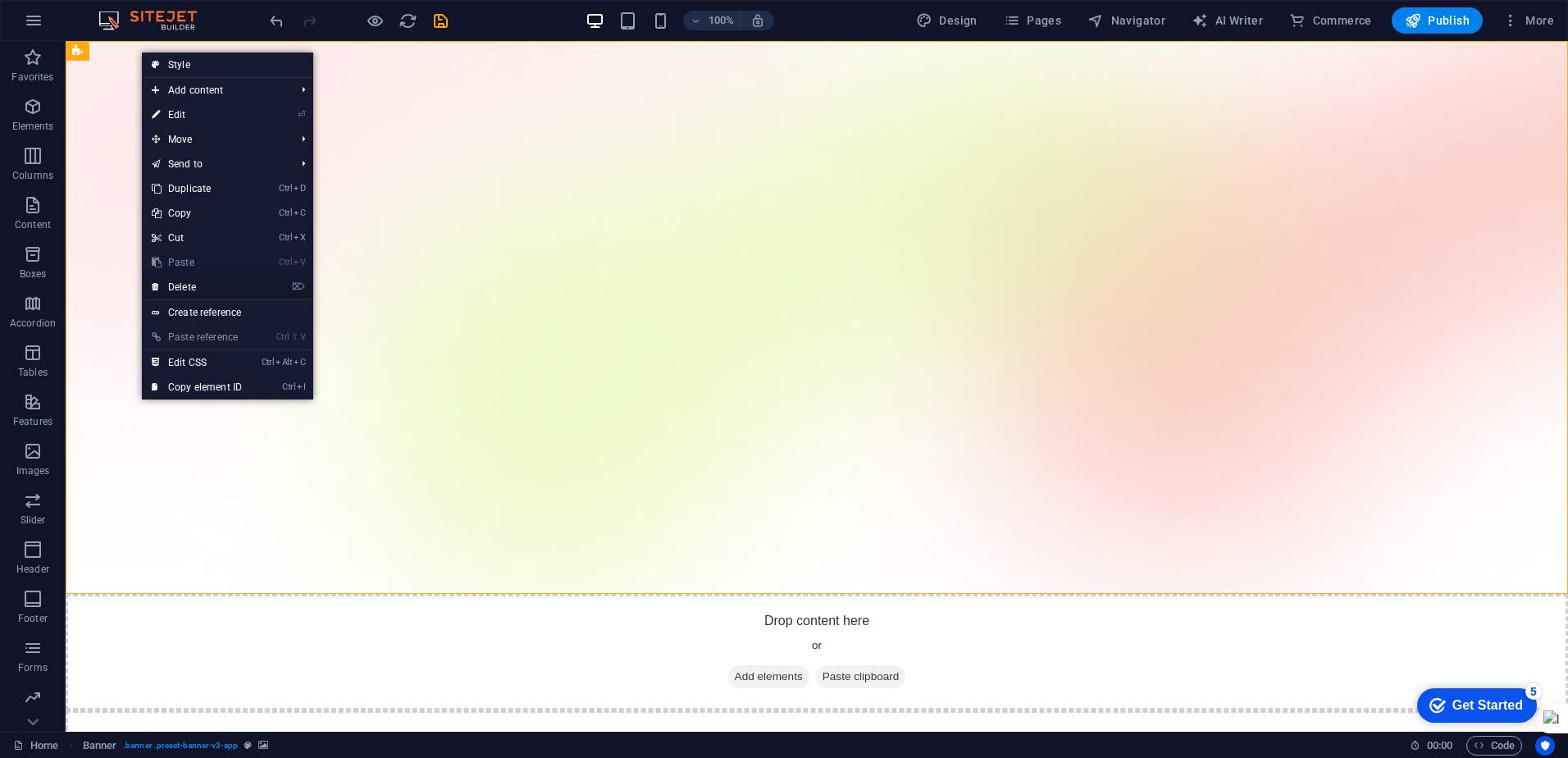
click at [199, 281] on link "⌦ Delete" at bounding box center [196, 287] width 109 height 25
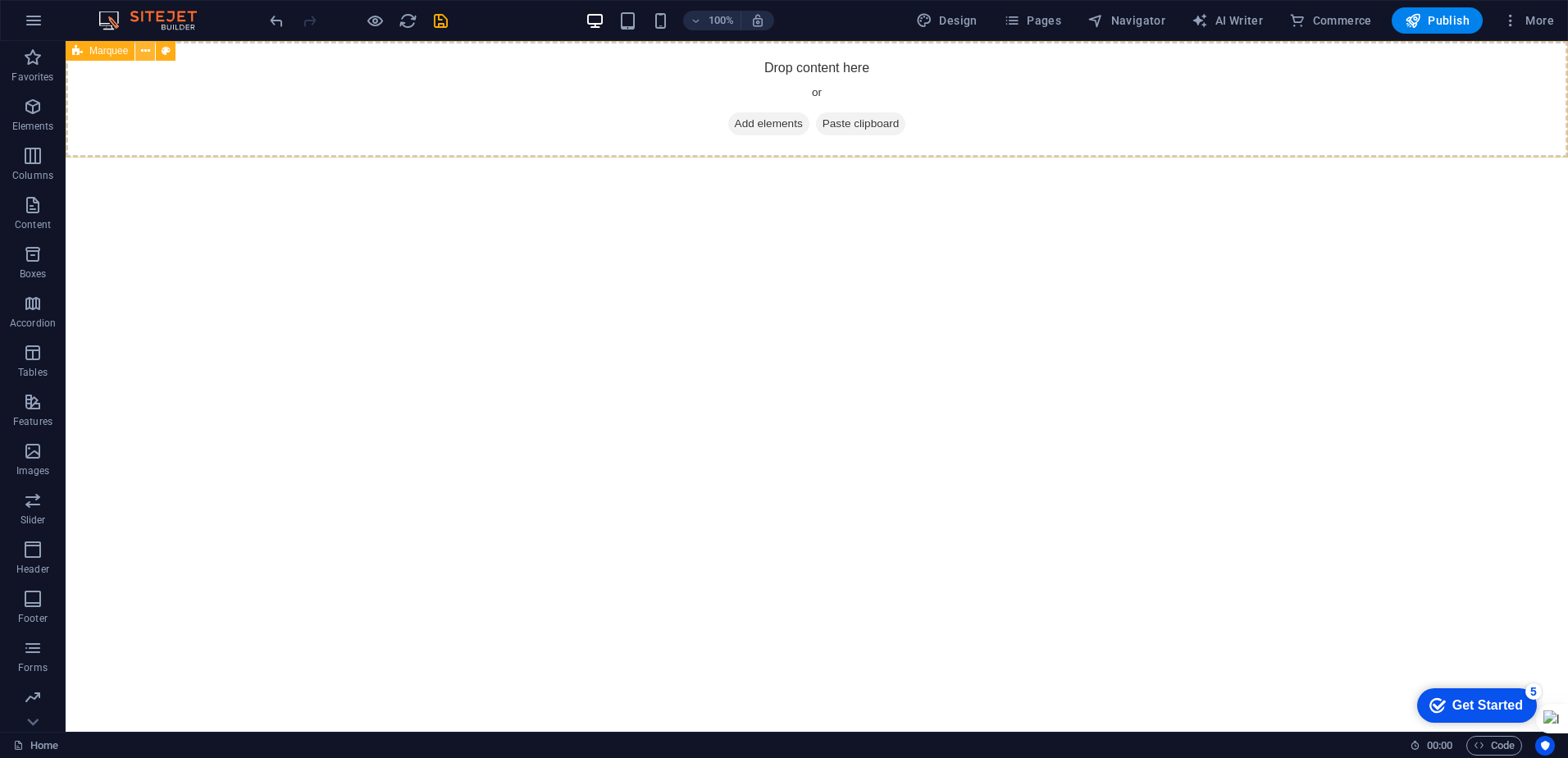
click at [138, 49] on button at bounding box center [145, 51] width 19 height 19
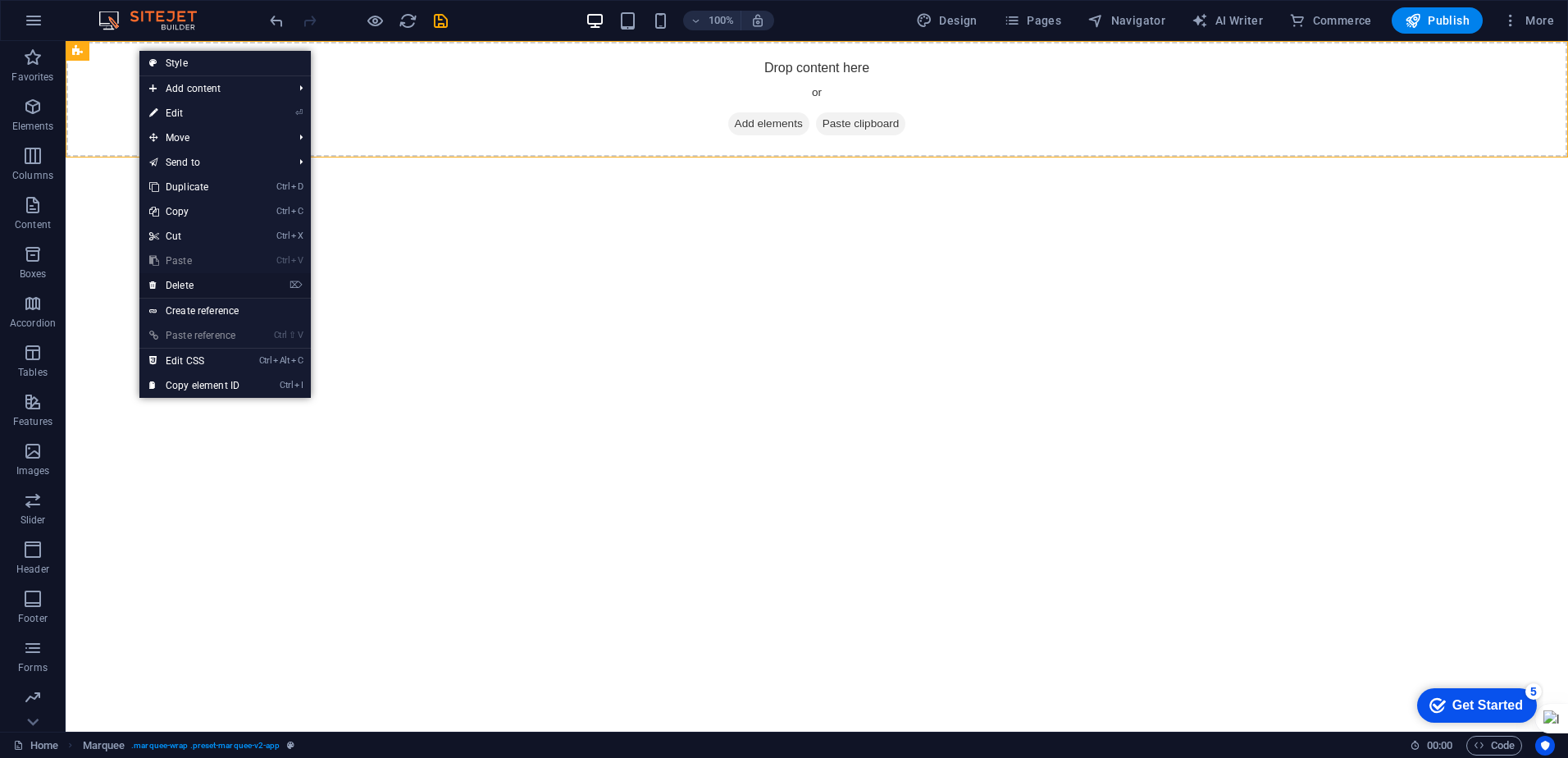
click at [187, 279] on link "⌦ Delete" at bounding box center [194, 286] width 109 height 25
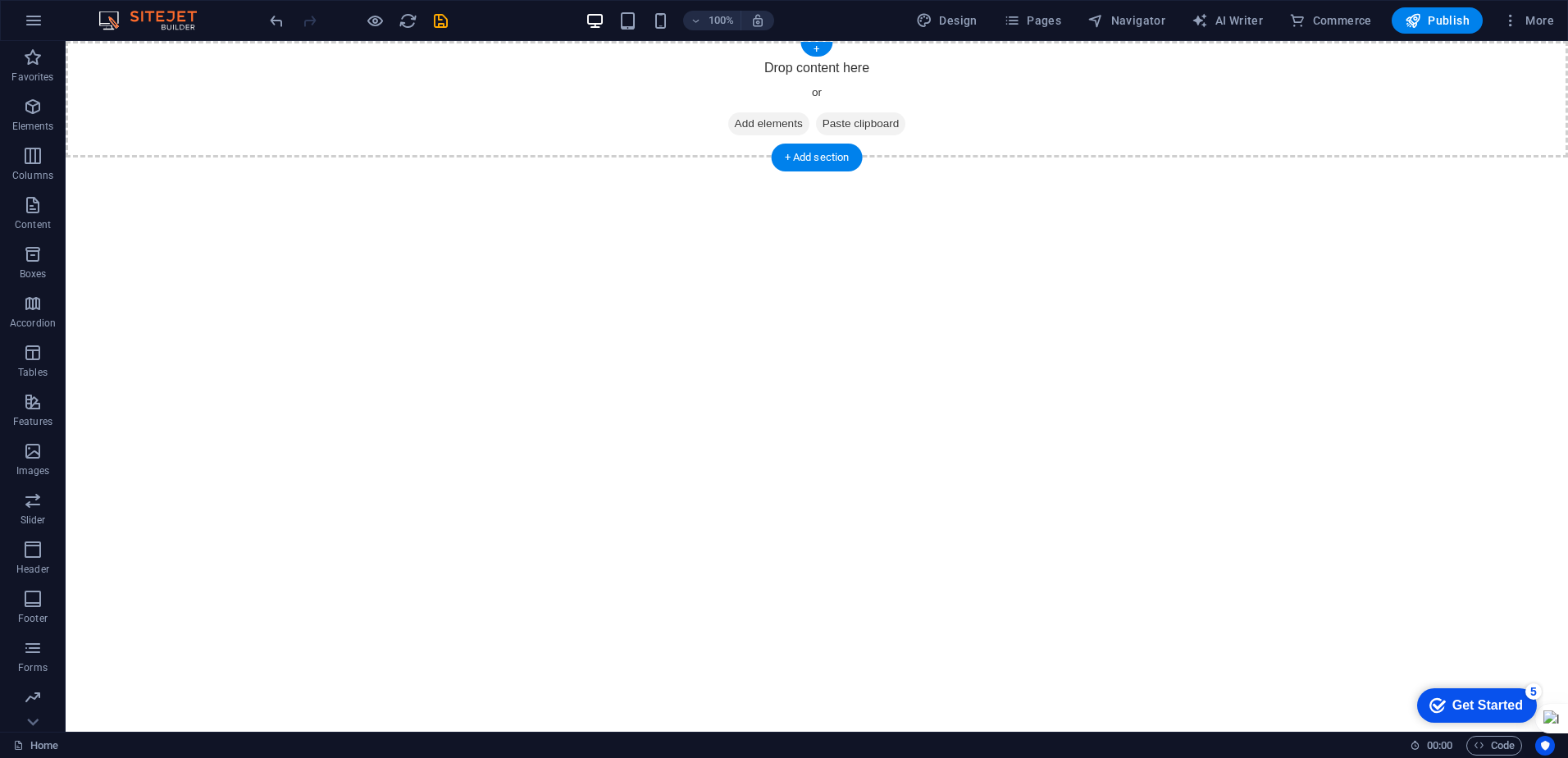
click at [764, 128] on span "Add elements" at bounding box center [769, 124] width 81 height 23
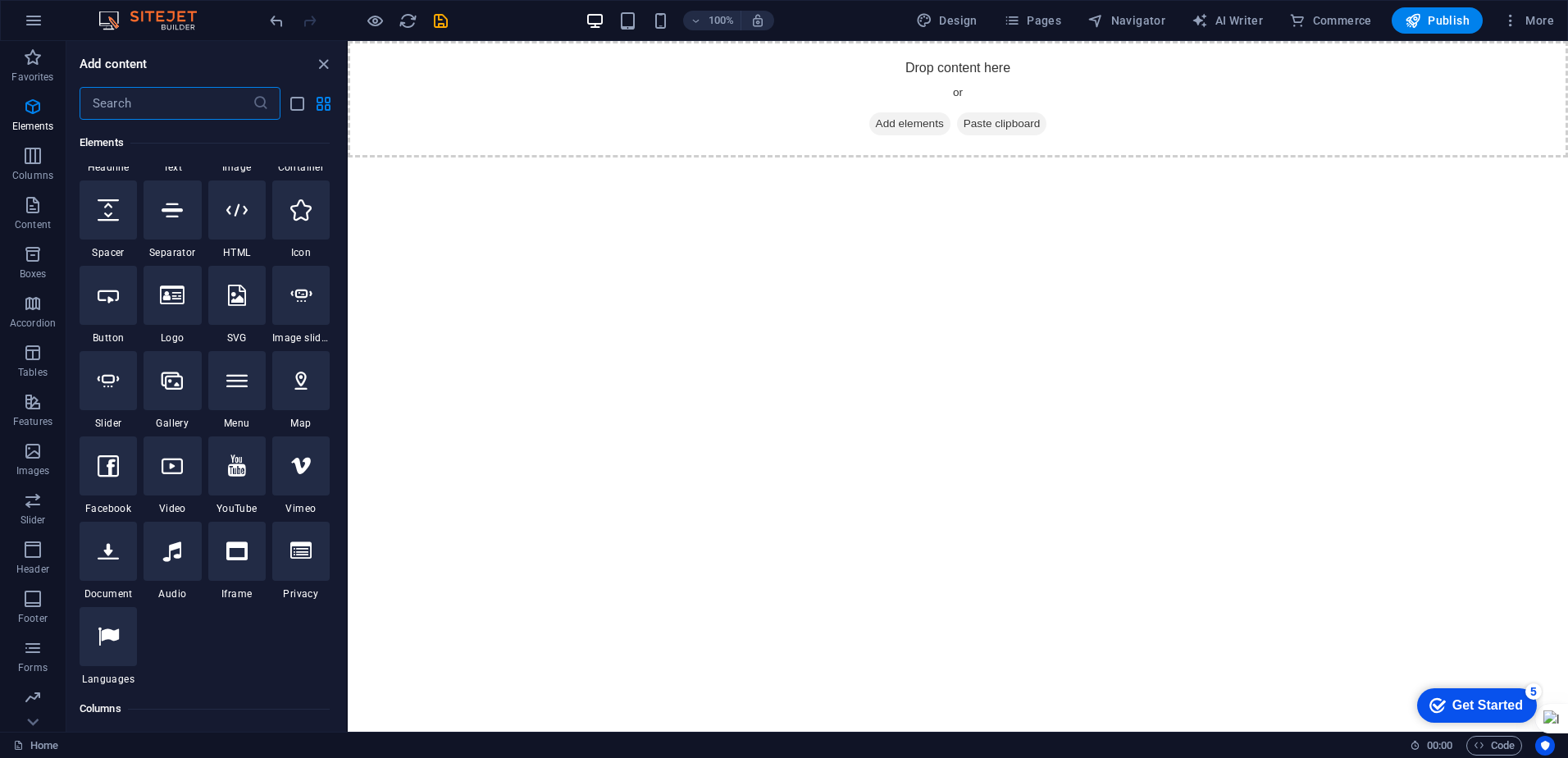
scroll to position [164, 0]
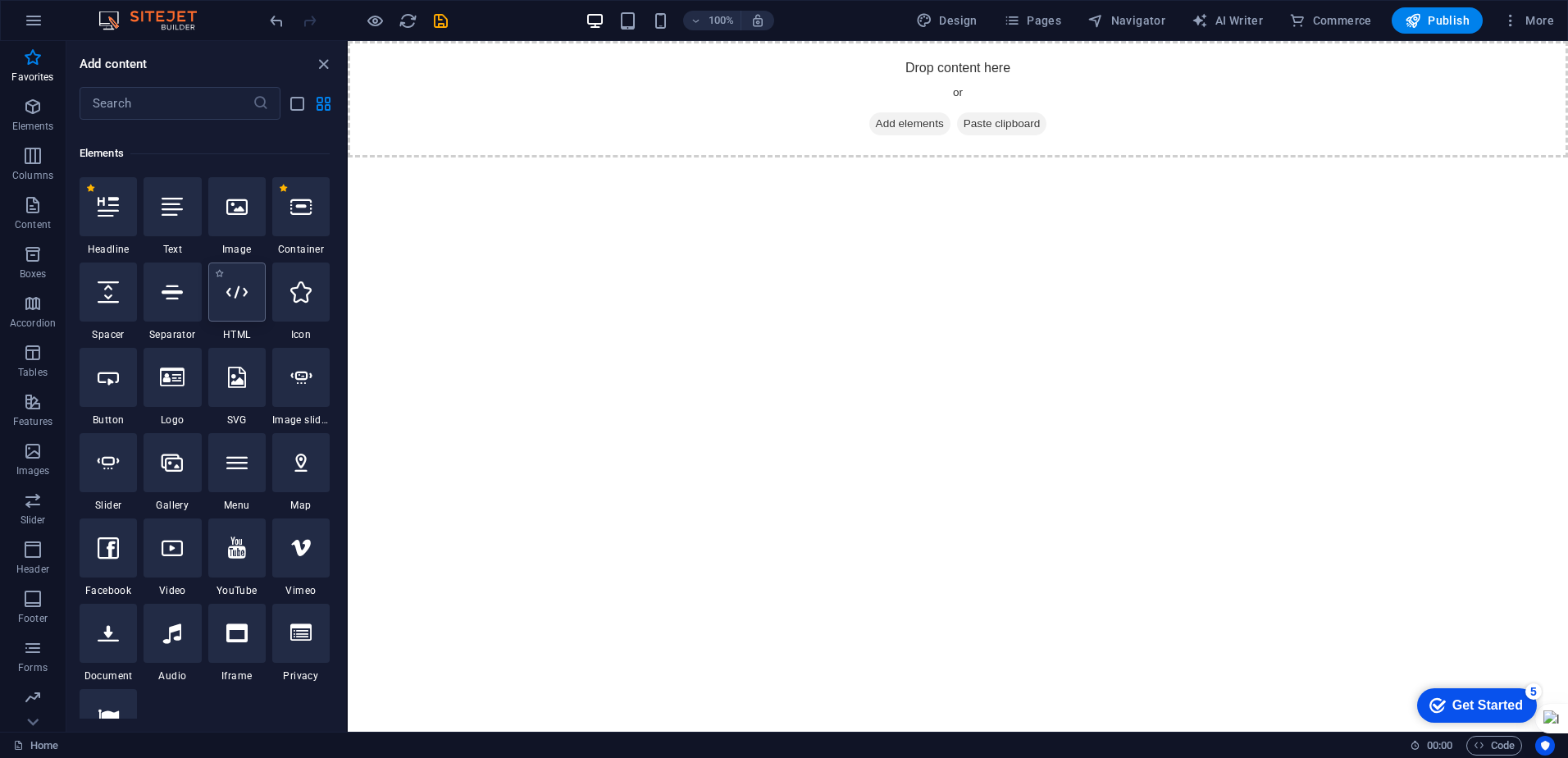
click at [233, 292] on icon at bounding box center [237, 292] width 21 height 21
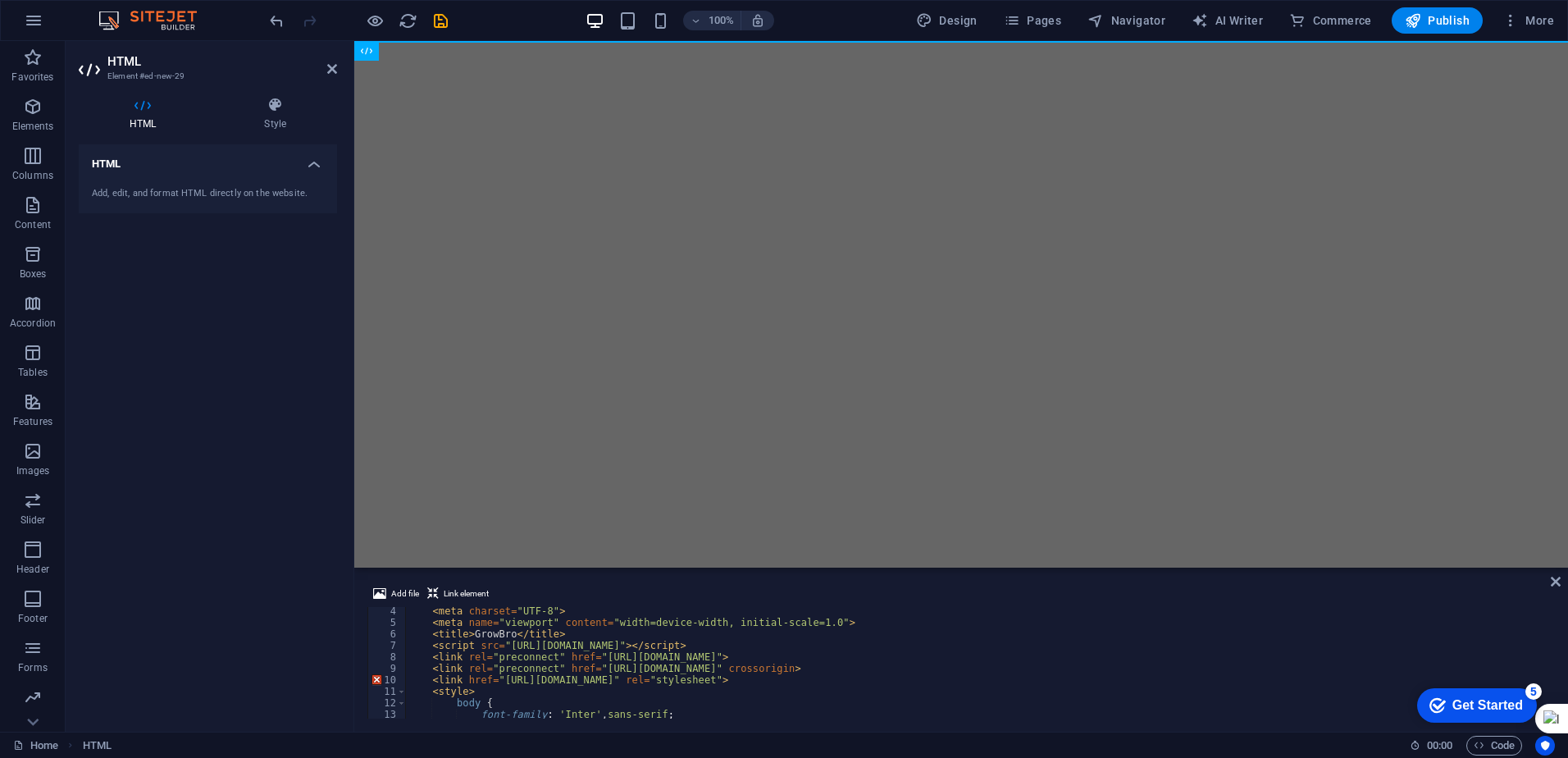
scroll to position [0, 0]
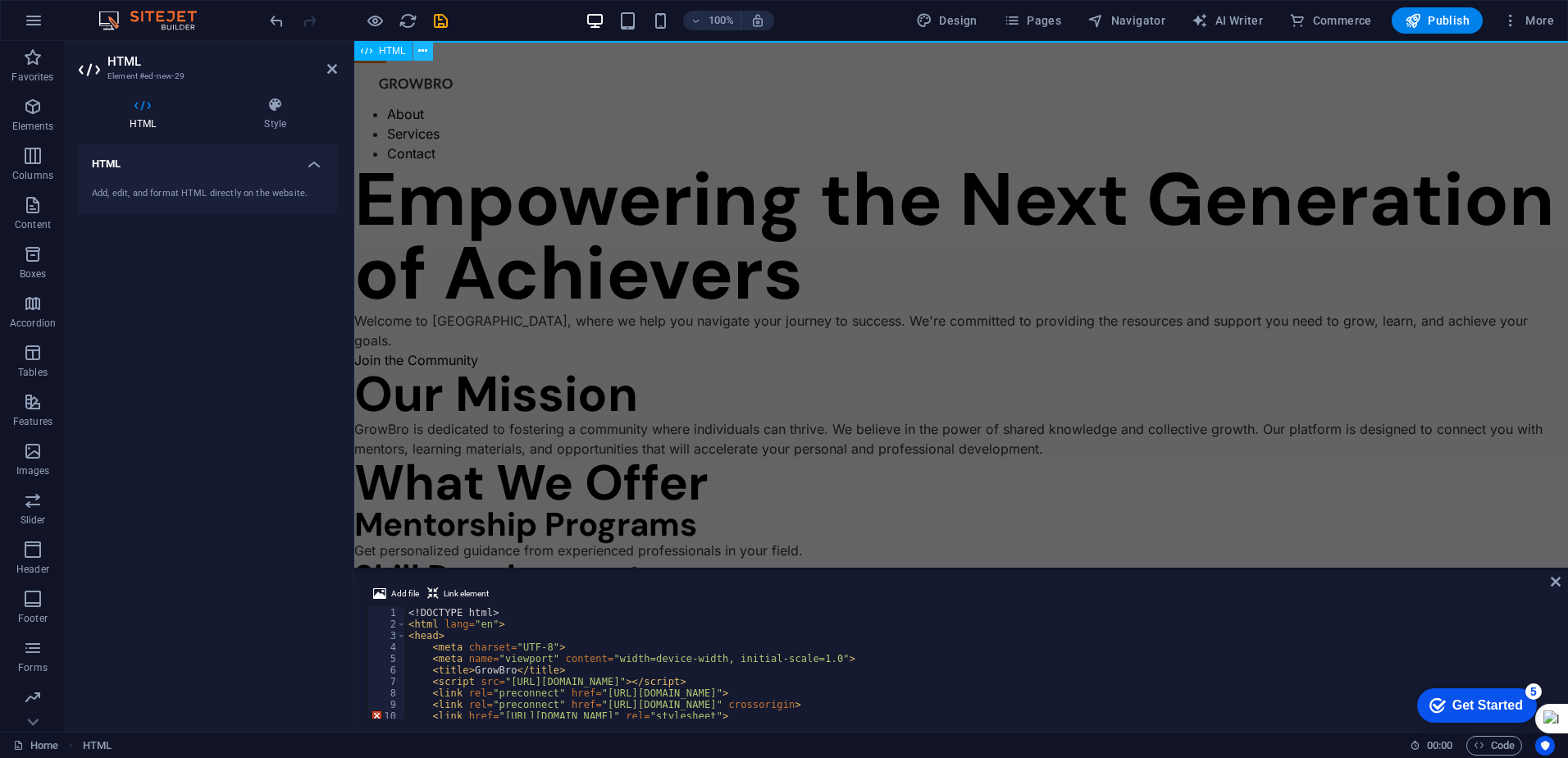
click at [432, 51] on button at bounding box center [423, 51] width 19 height 19
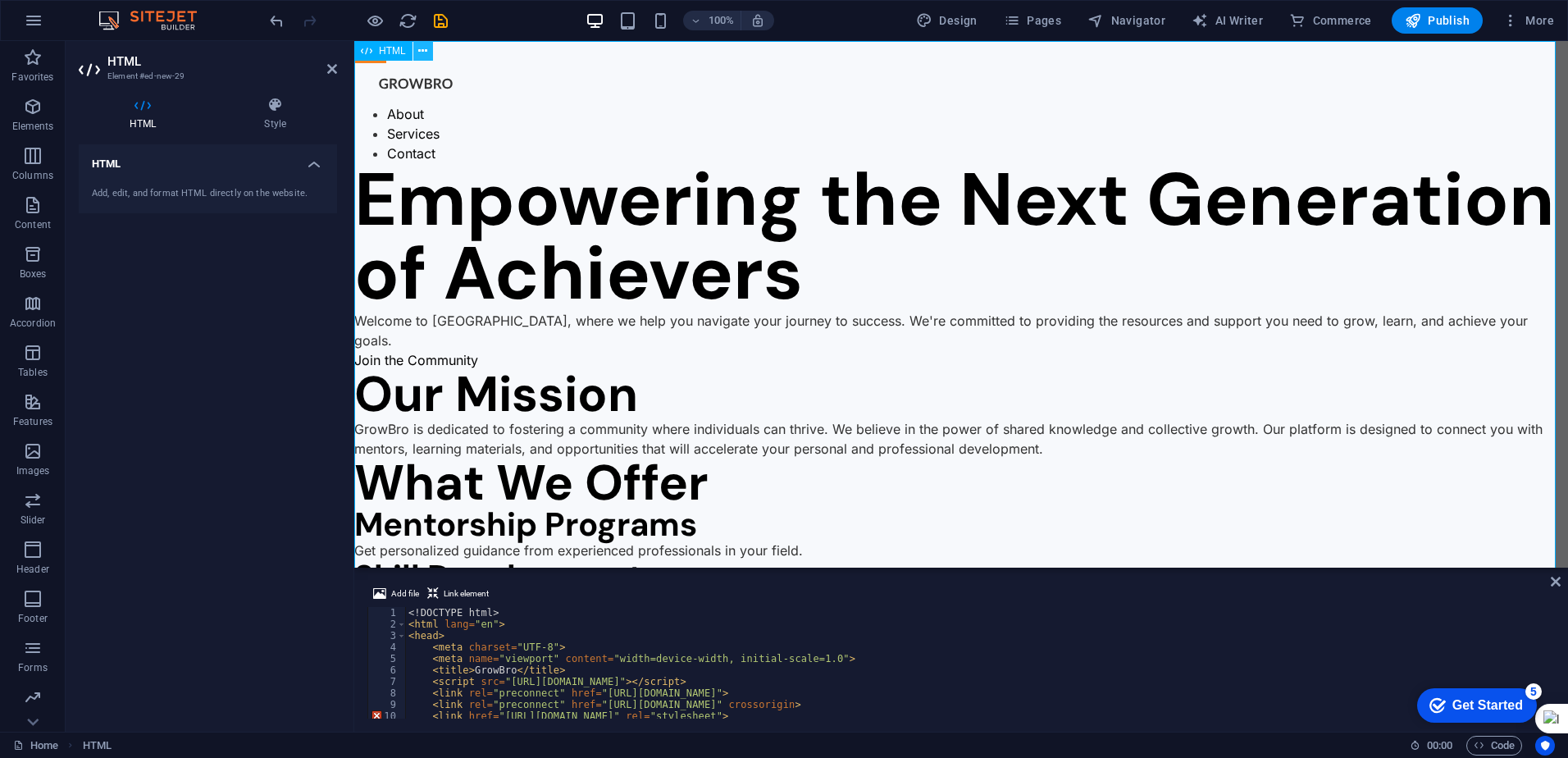
click at [419, 52] on icon at bounding box center [423, 52] width 9 height 18
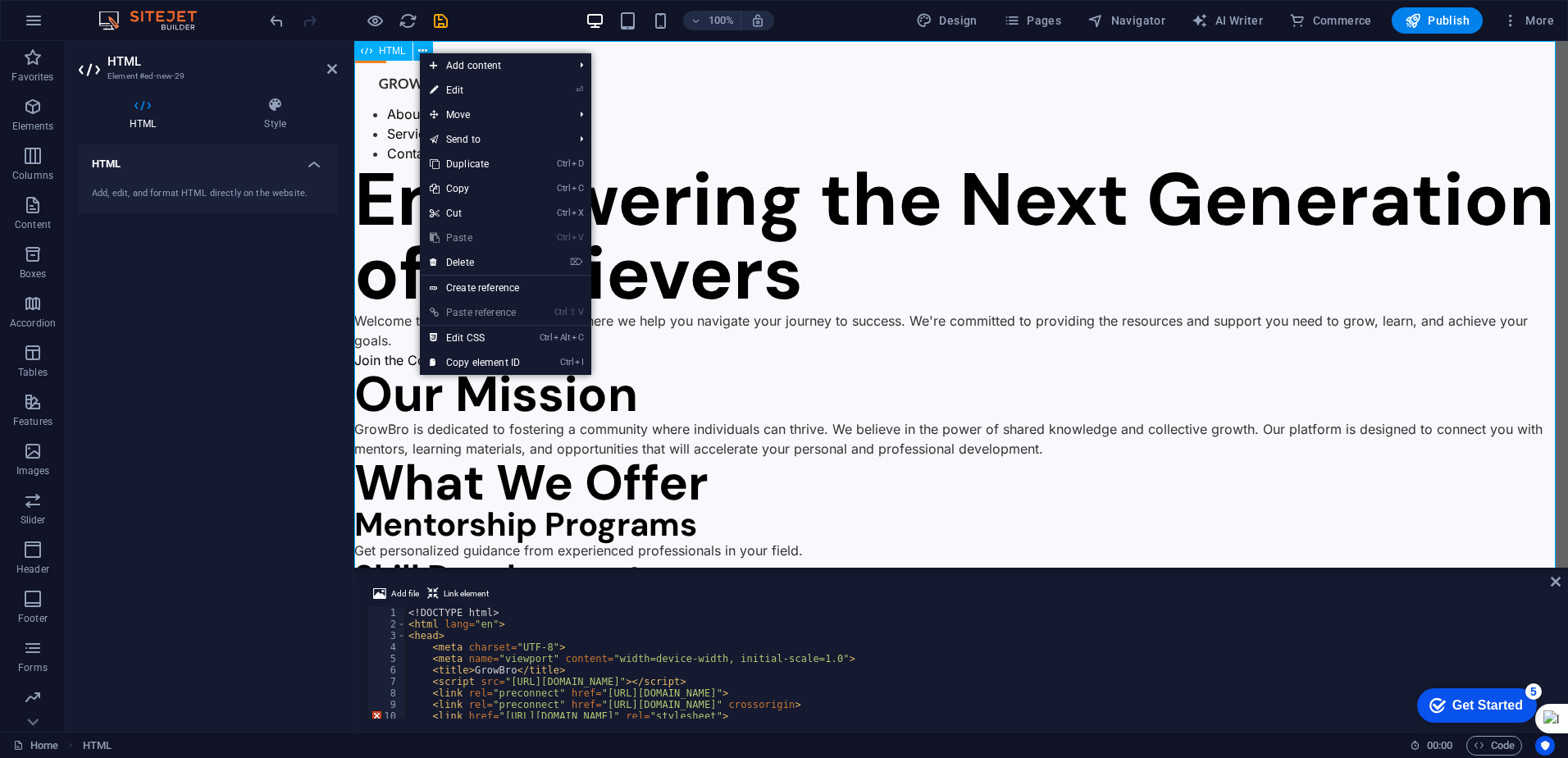
click at [779, 251] on div "GrowBro About Services Contact Empowering the Next Generation of Achievers Welc…" at bounding box center [962, 476] width 1214 height 870
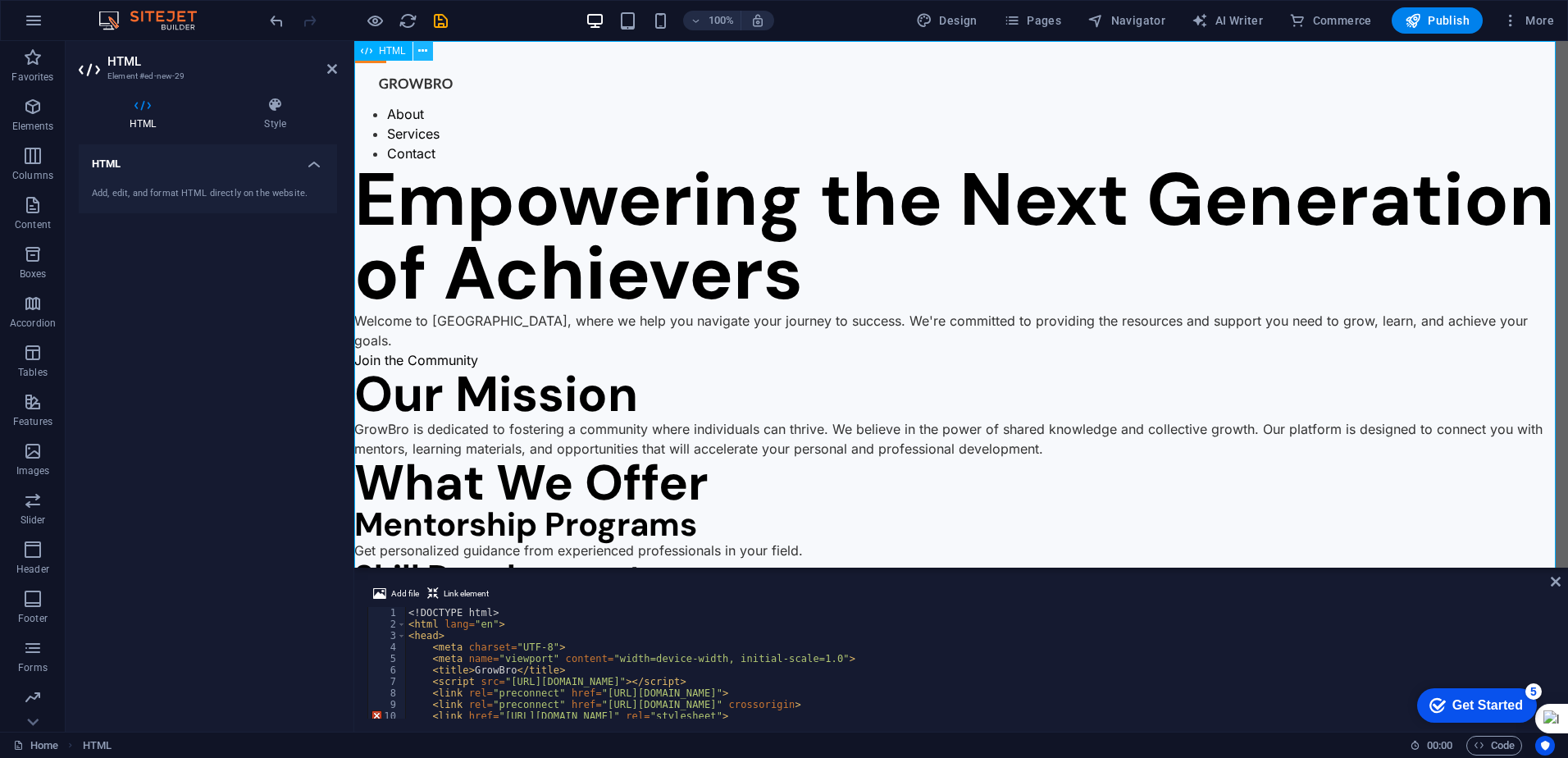
click at [430, 56] on button at bounding box center [423, 51] width 19 height 19
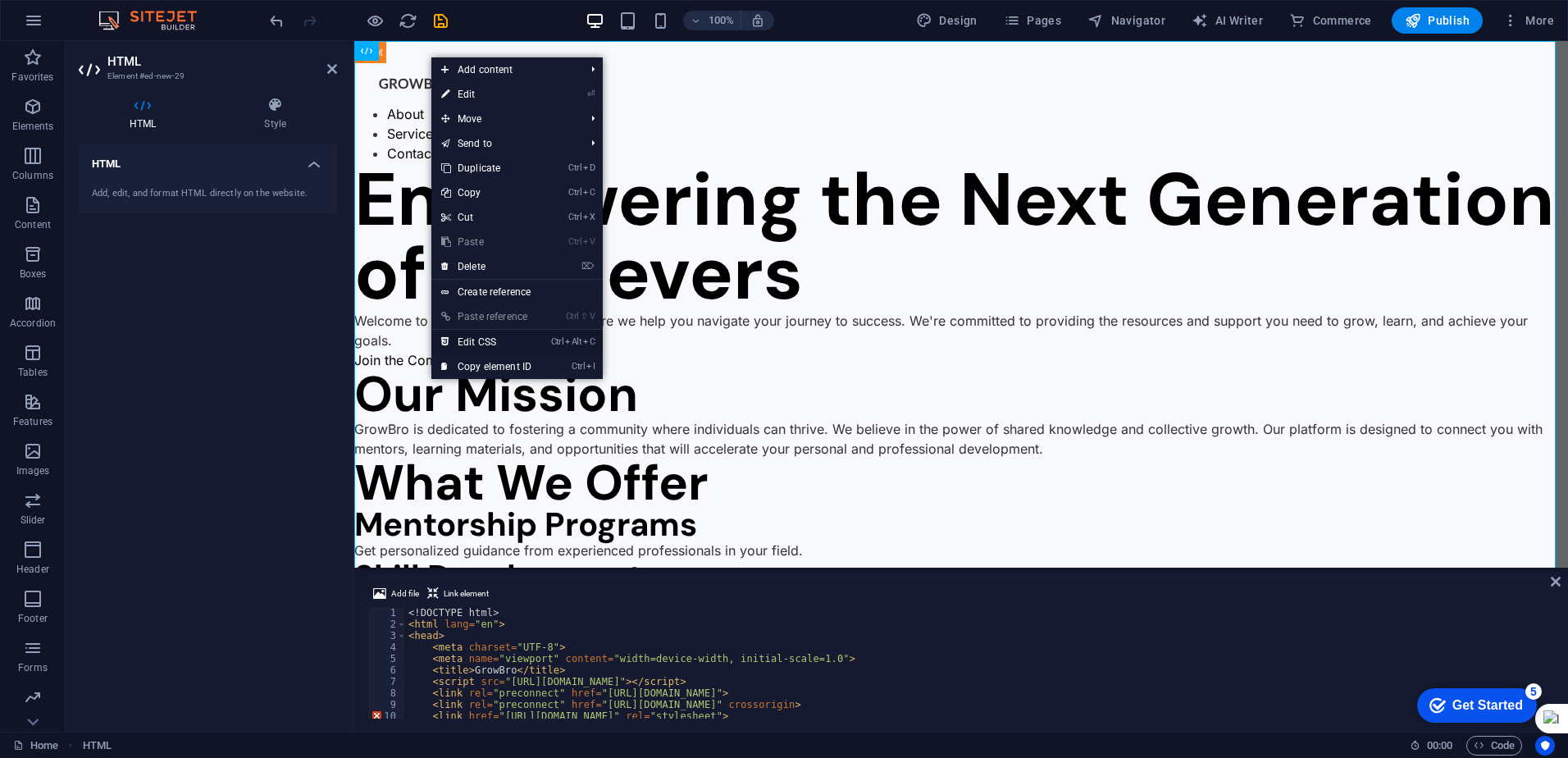
click at [488, 342] on link "Ctrl Alt C Edit CSS" at bounding box center [486, 342] width 109 height 25
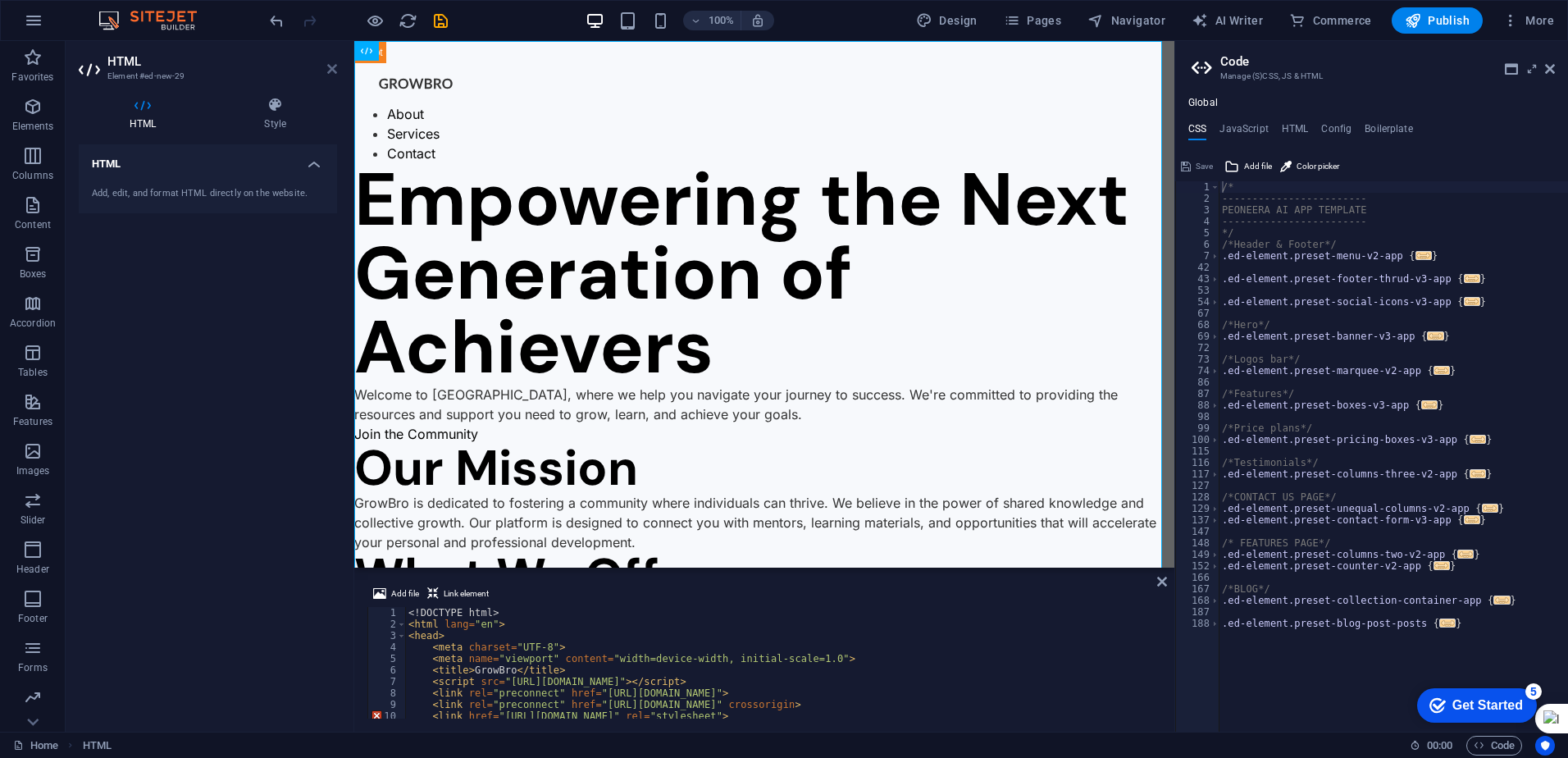
click at [334, 69] on icon at bounding box center [332, 68] width 10 height 13
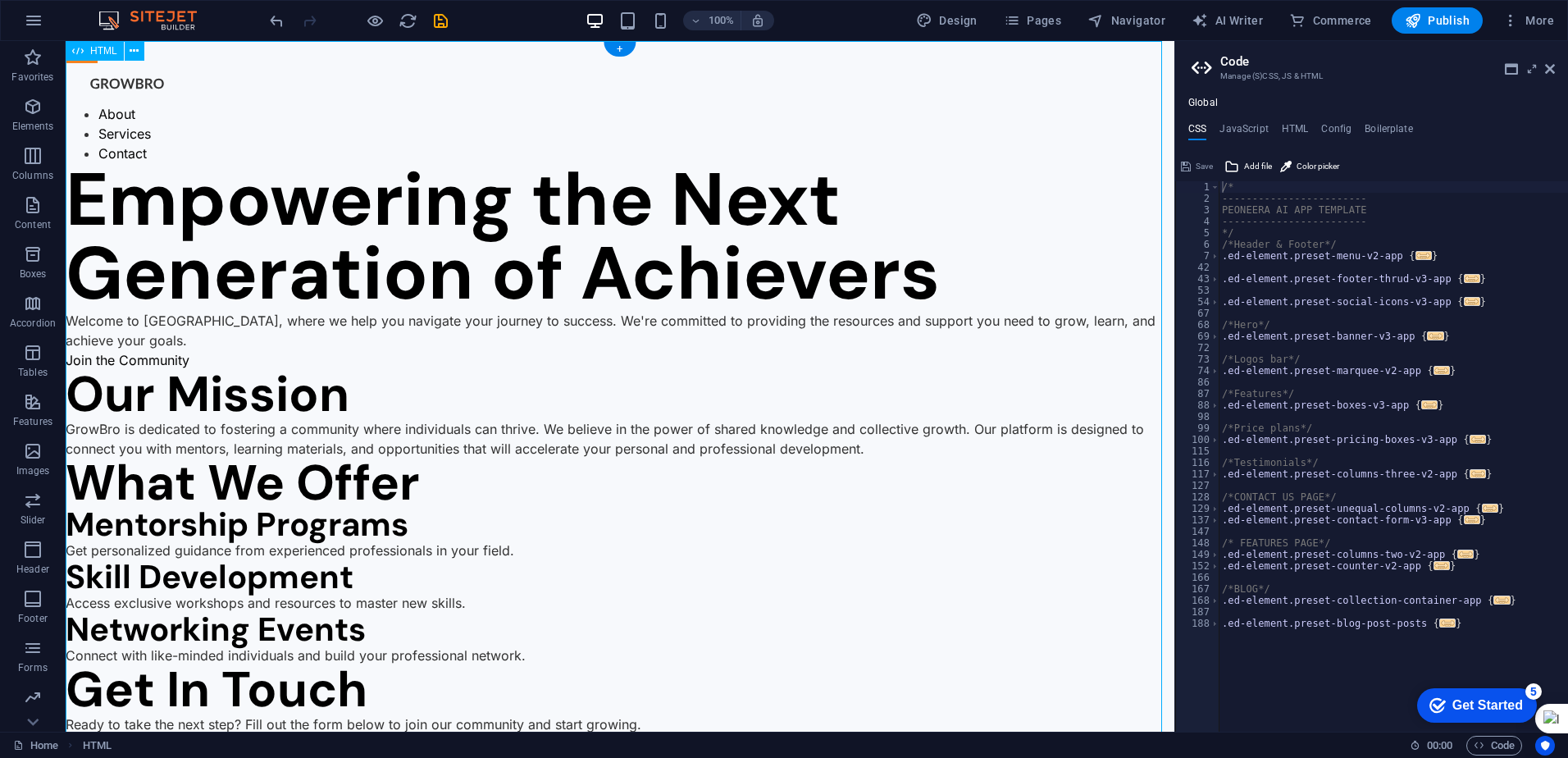
scroll to position [180, 0]
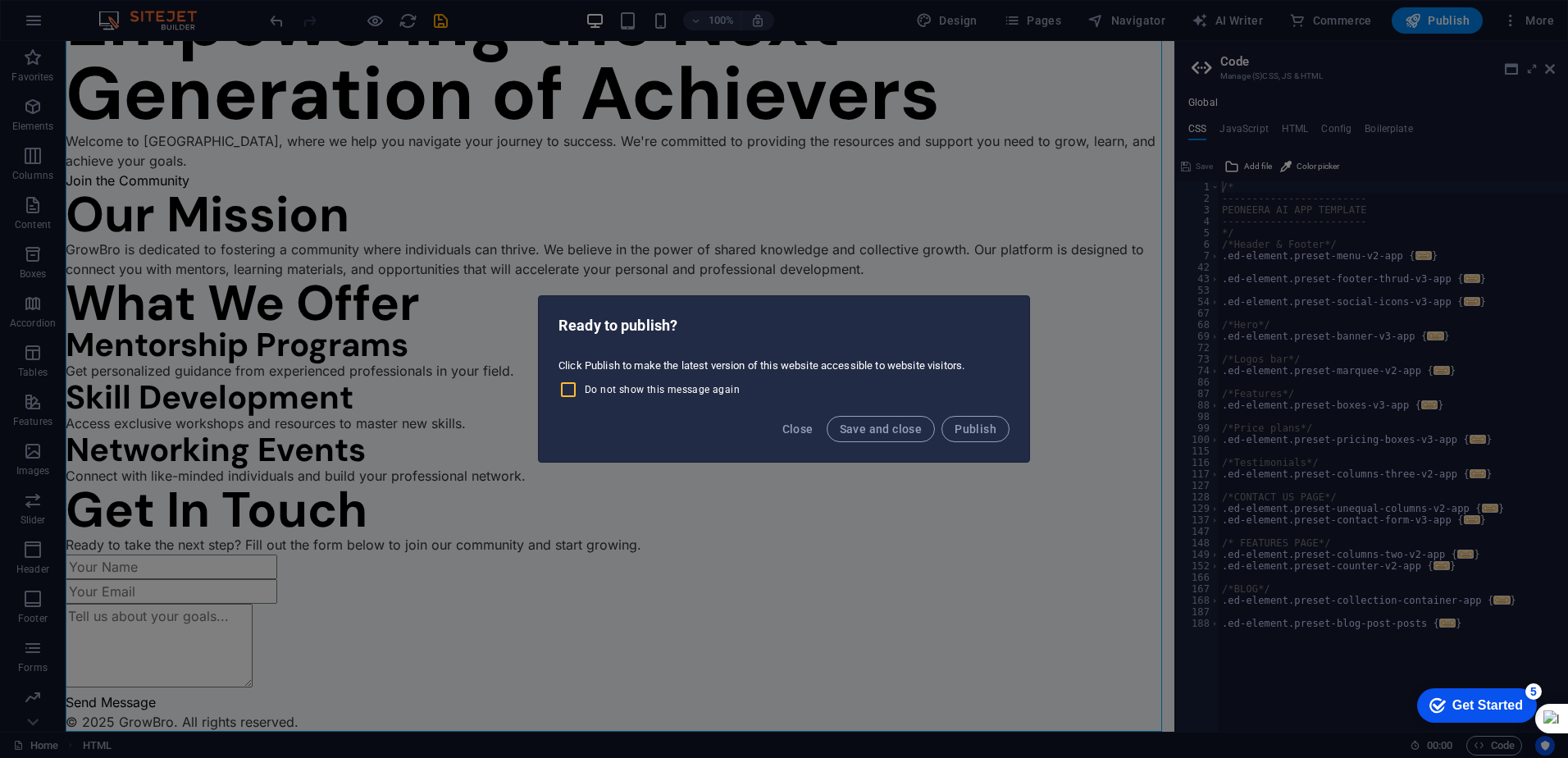
click at [567, 391] on input "Do not show this message again" at bounding box center [572, 390] width 26 height 19
checkbox input "true"
